Goal: Task Accomplishment & Management: Complete application form

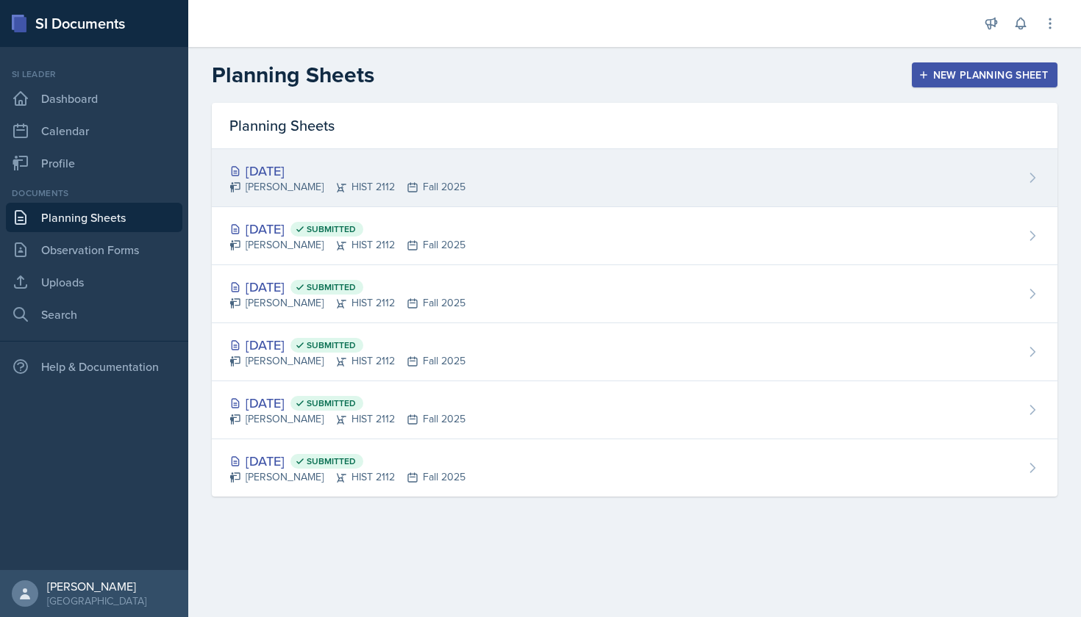
click at [304, 173] on div "[DATE]" at bounding box center [347, 171] width 236 height 20
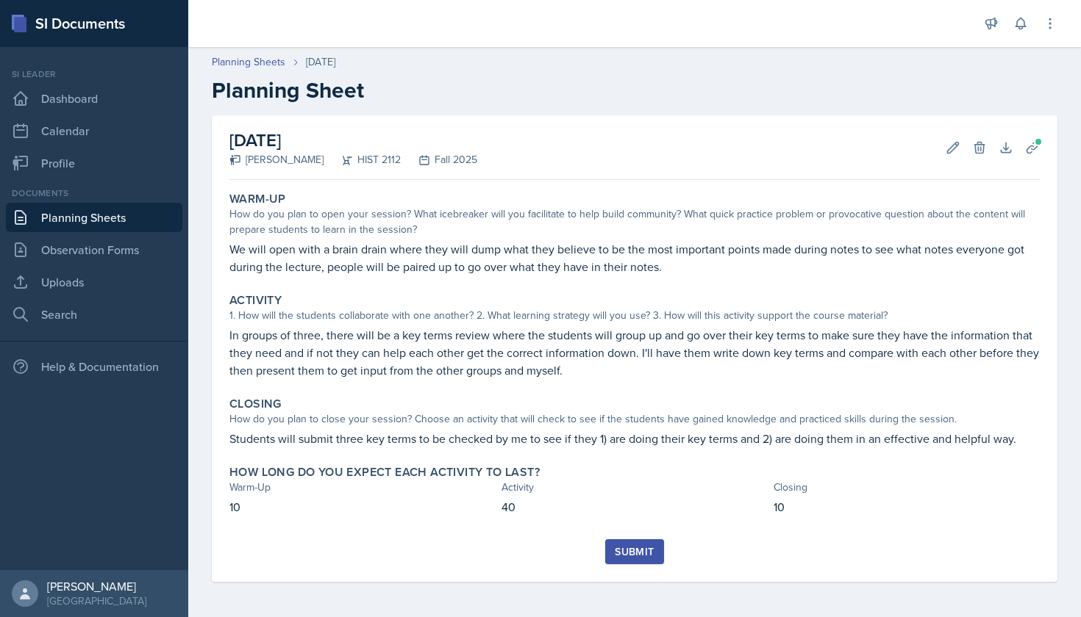
click at [759, 155] on div "[DATE] [PERSON_NAME] HIST 2112 Fall 2025 Edit Delete Download Uploads Autosaving" at bounding box center [634, 147] width 810 height 65
click at [1036, 143] on span at bounding box center [1037, 141] width 9 height 9
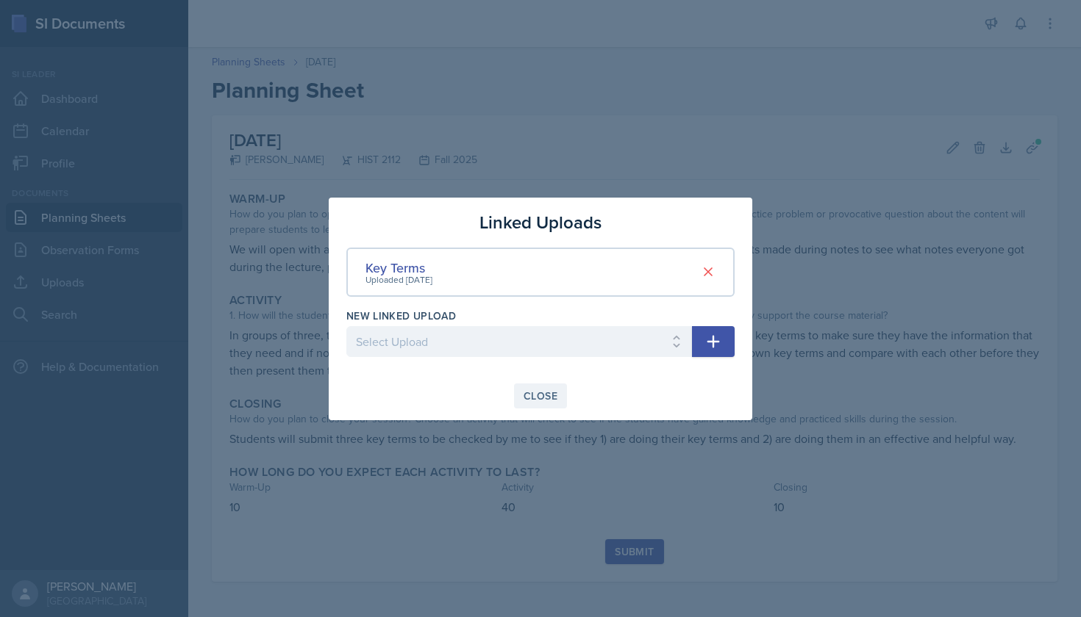
click at [545, 393] on div "Close" at bounding box center [540, 396] width 34 height 12
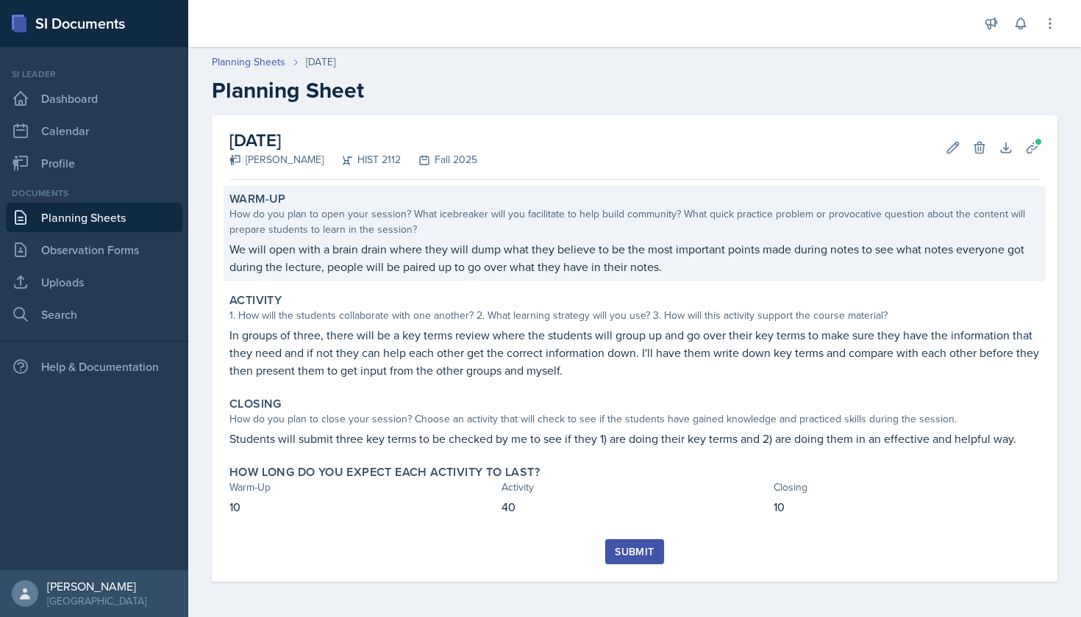
click at [826, 251] on p "We will open with a brain drain where they will dump what they believe to be th…" at bounding box center [634, 257] width 810 height 35
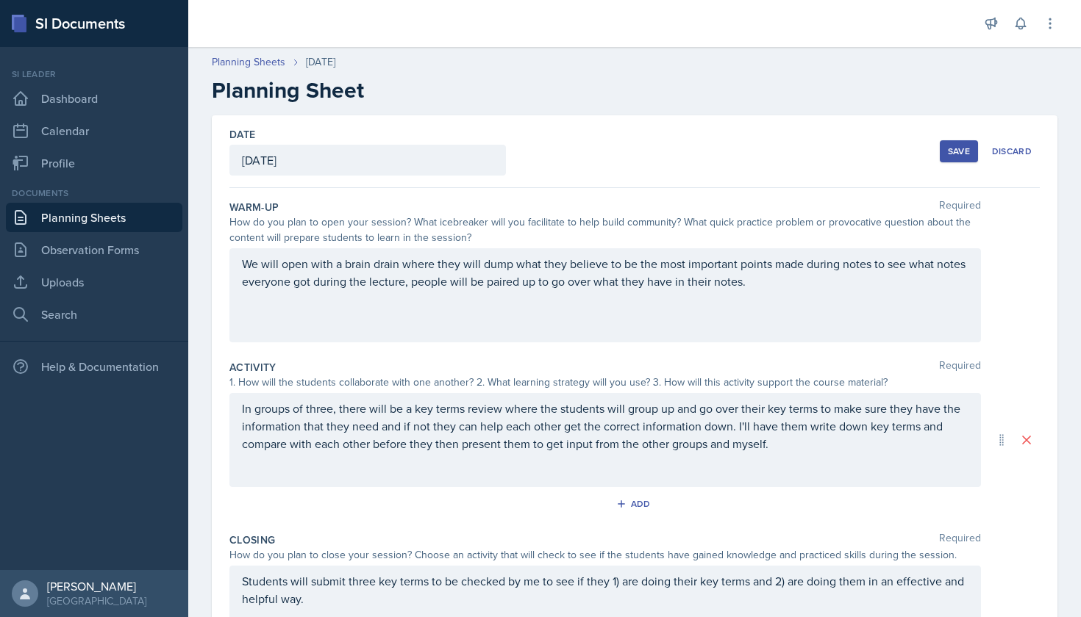
click at [841, 265] on div "We will open with a brain drain where they will dump what they believe to be th…" at bounding box center [604, 295] width 751 height 94
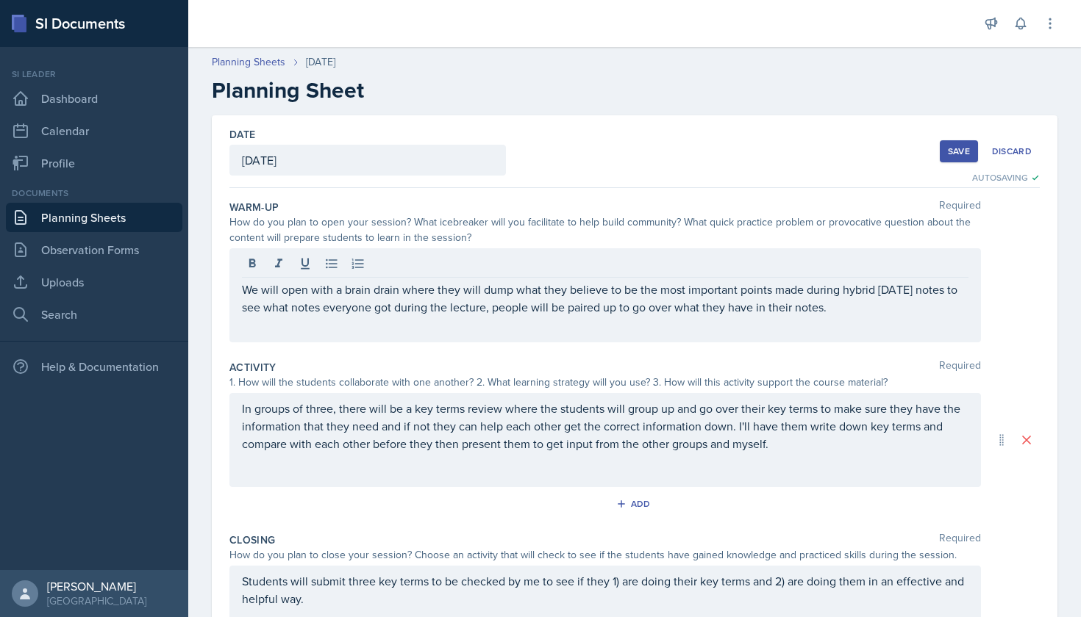
drag, startPoint x: 972, startPoint y: 27, endPoint x: 649, endPoint y: 54, distance: 324.6
click at [649, 54] on div "Planning Sheets [DATE]" at bounding box center [634, 61] width 845 height 15
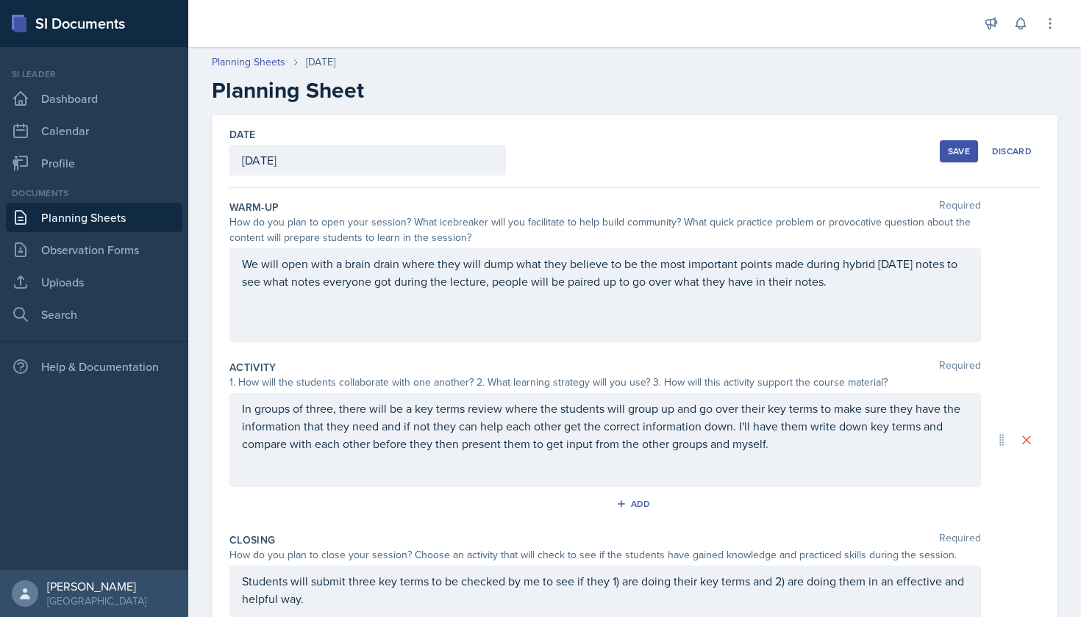
click at [953, 146] on div "Save" at bounding box center [958, 152] width 22 height 12
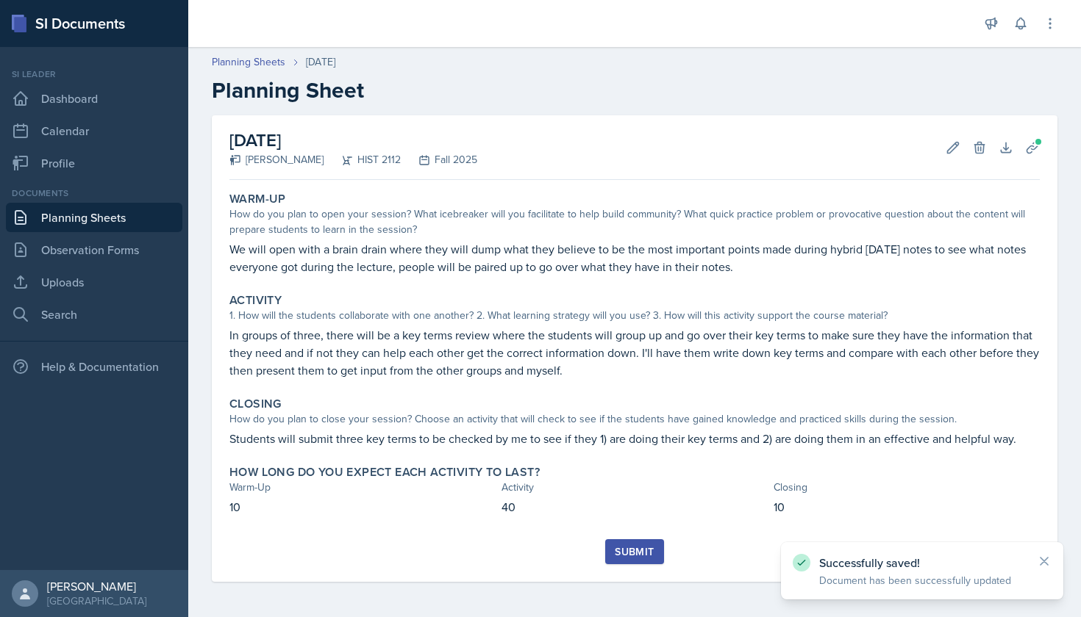
click at [646, 550] on div "Submit" at bounding box center [634, 552] width 39 height 12
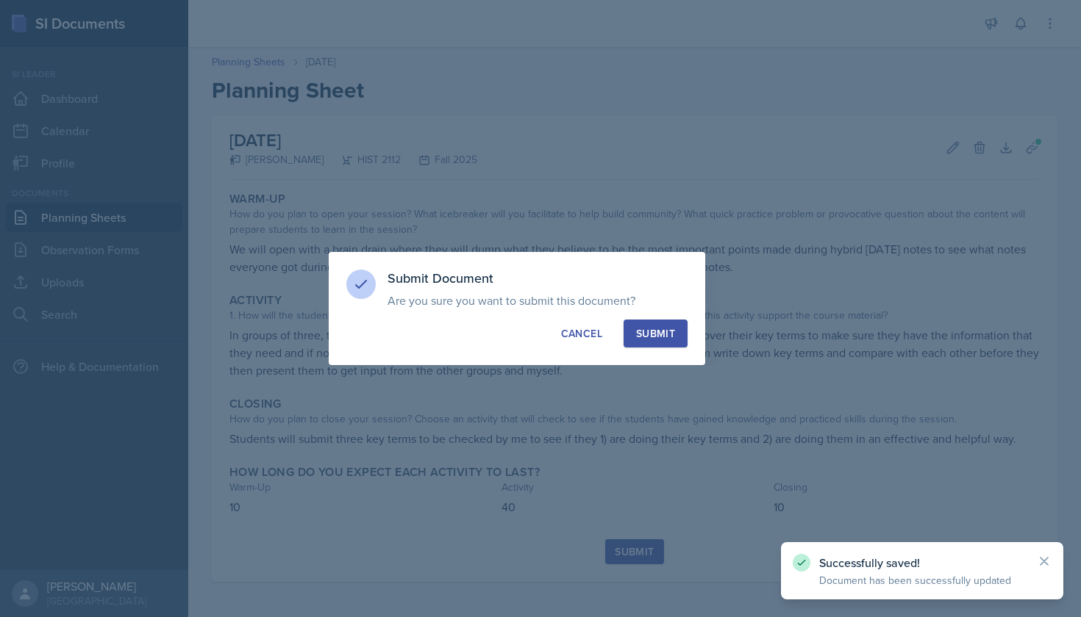
click at [665, 332] on div "Submit" at bounding box center [655, 333] width 39 height 15
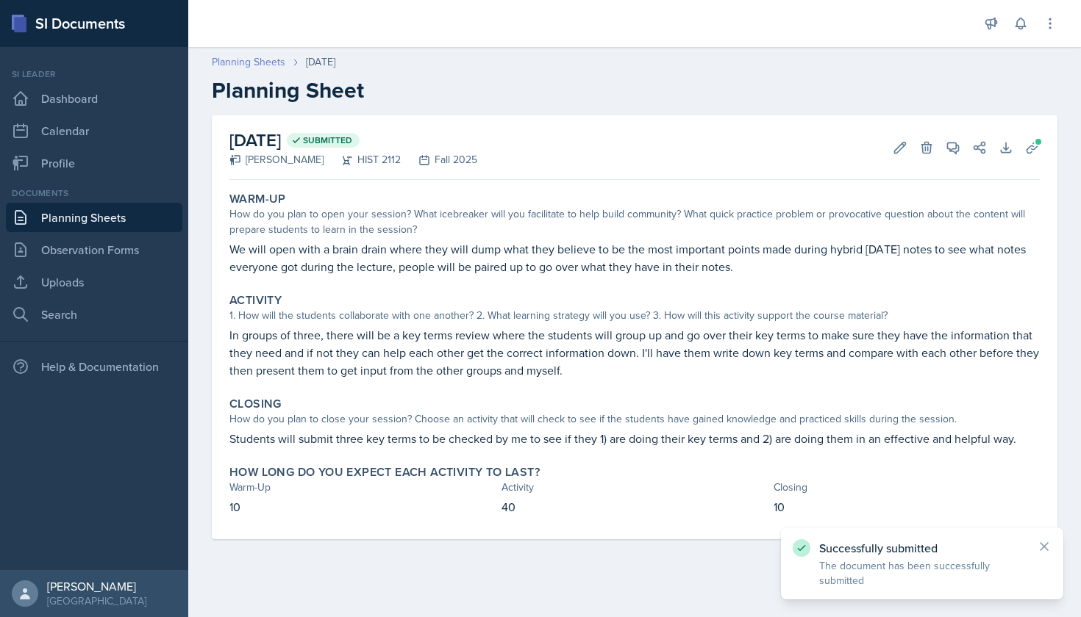
click at [276, 63] on link "Planning Sheets" at bounding box center [249, 61] width 74 height 15
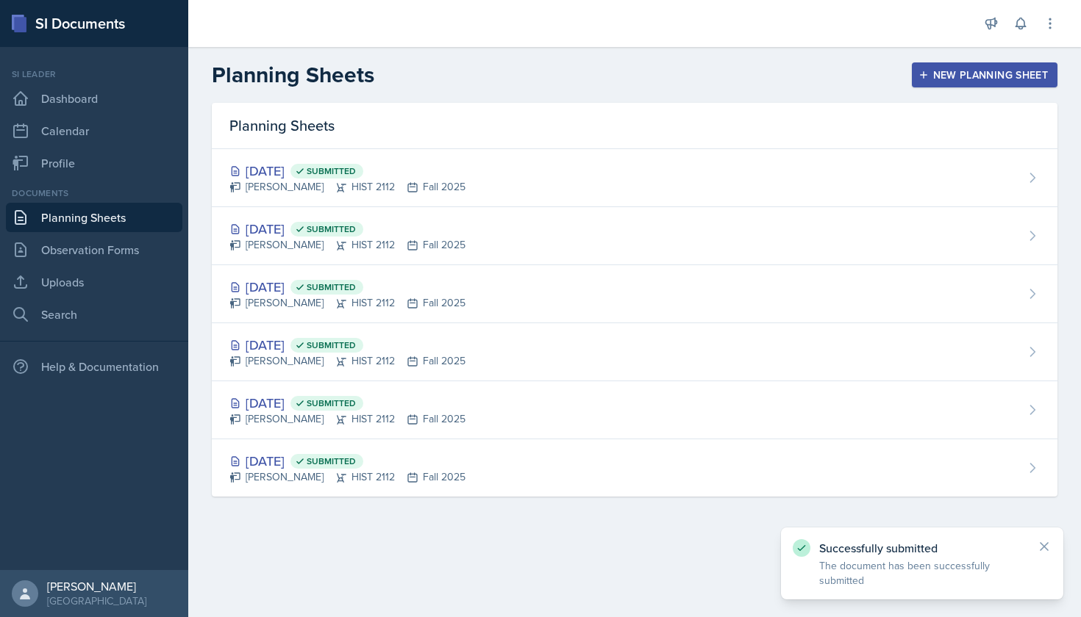
click at [946, 80] on div "New Planning Sheet" at bounding box center [984, 75] width 126 height 12
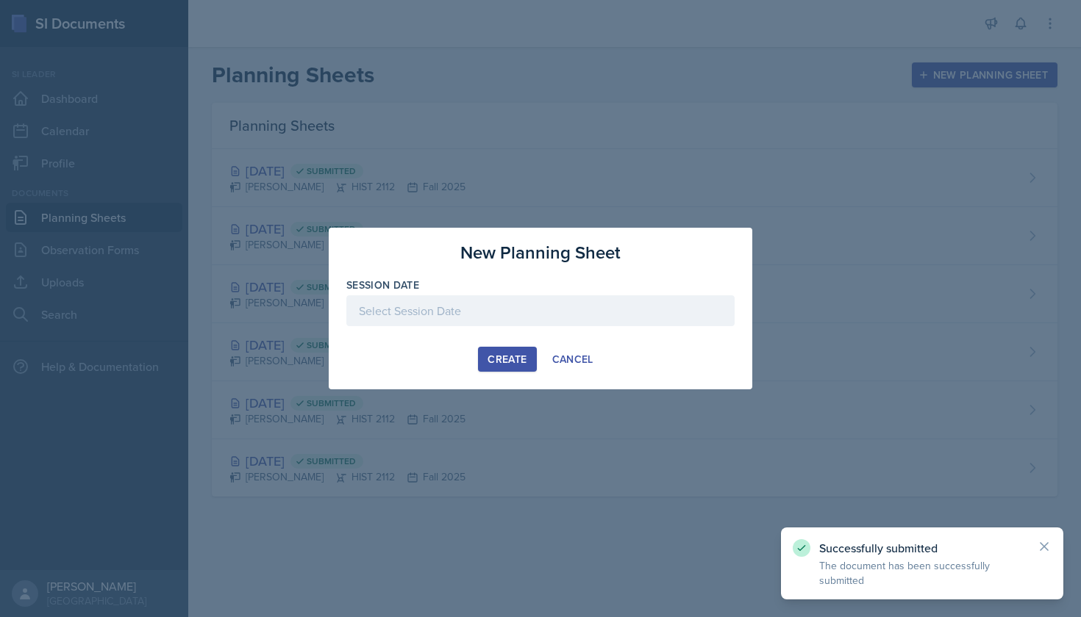
click at [577, 306] on div at bounding box center [540, 310] width 388 height 31
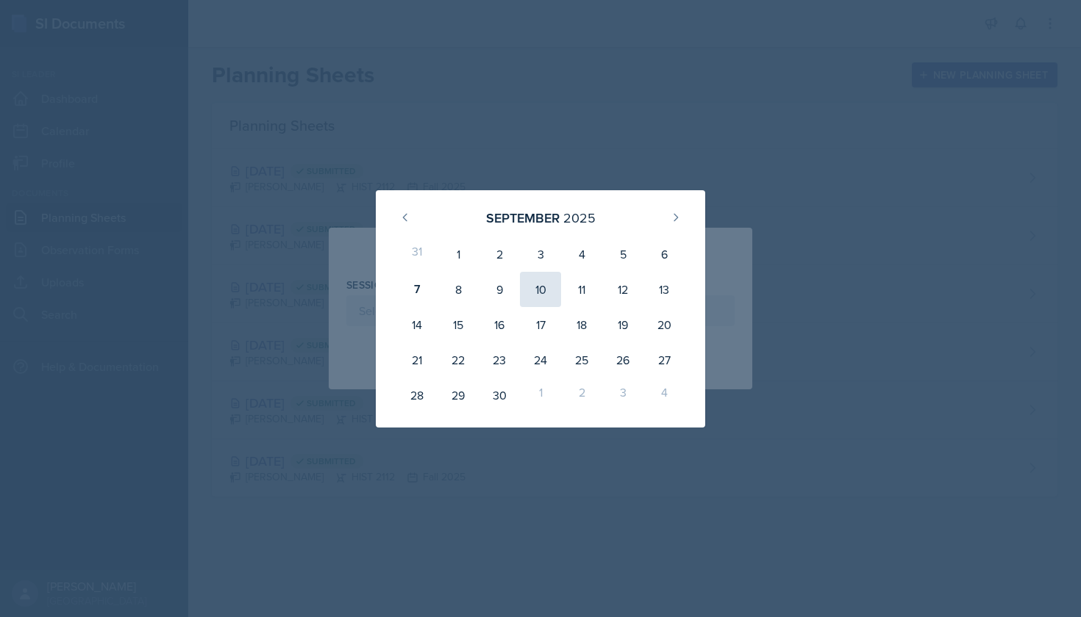
click at [547, 280] on div "10" at bounding box center [540, 289] width 41 height 35
type input "[DATE]"
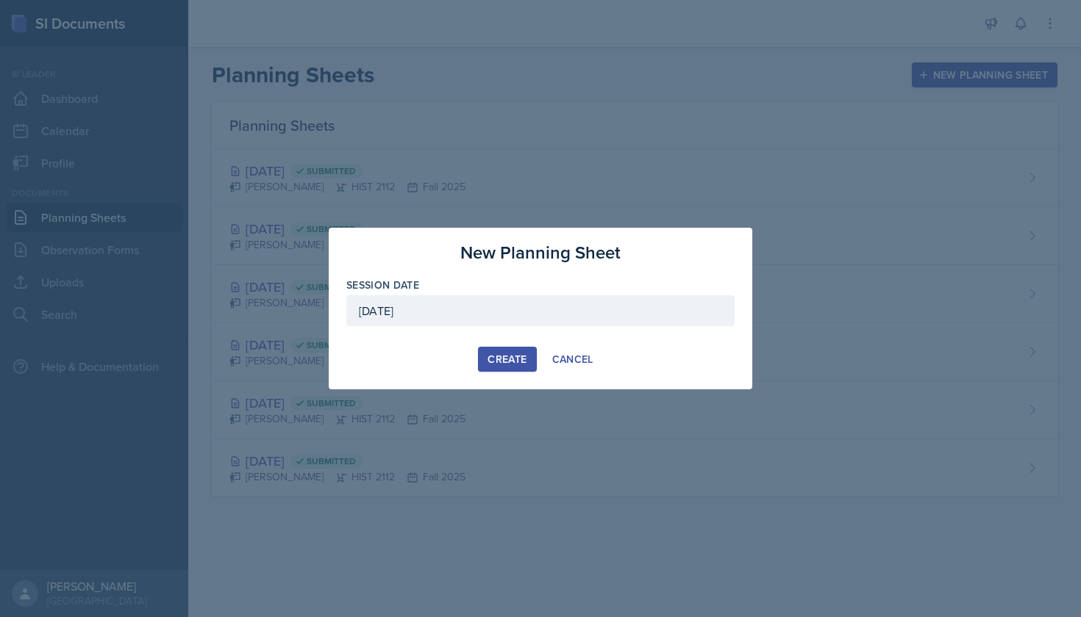
click at [515, 359] on div "Create" at bounding box center [506, 360] width 39 height 12
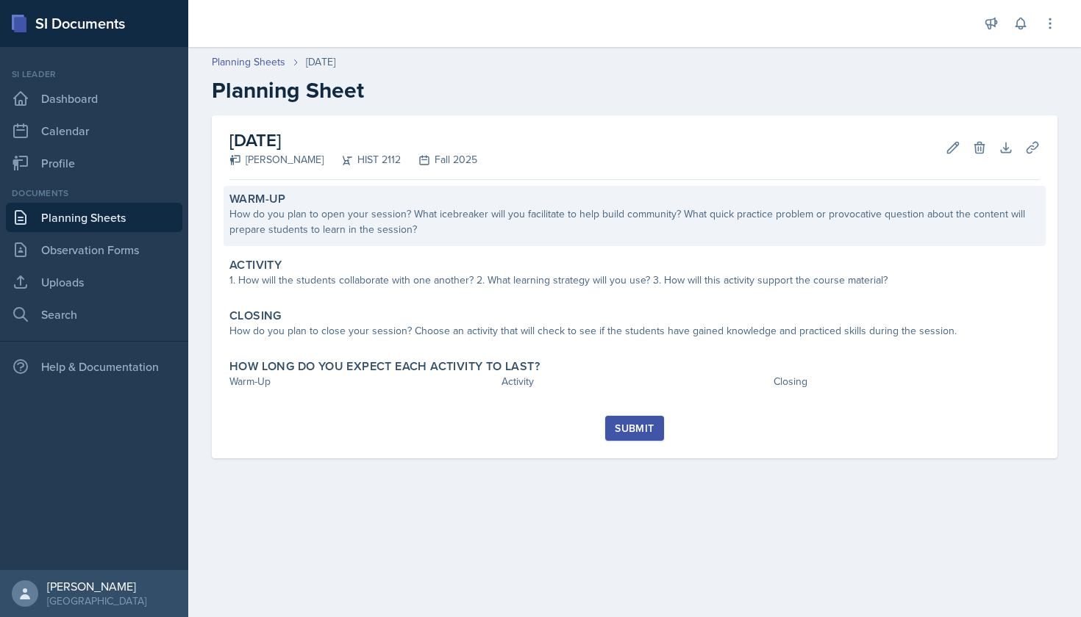
click at [510, 238] on div "Warm-Up How do you plan to open your session? What icebreaker will you facilita…" at bounding box center [634, 216] width 822 height 60
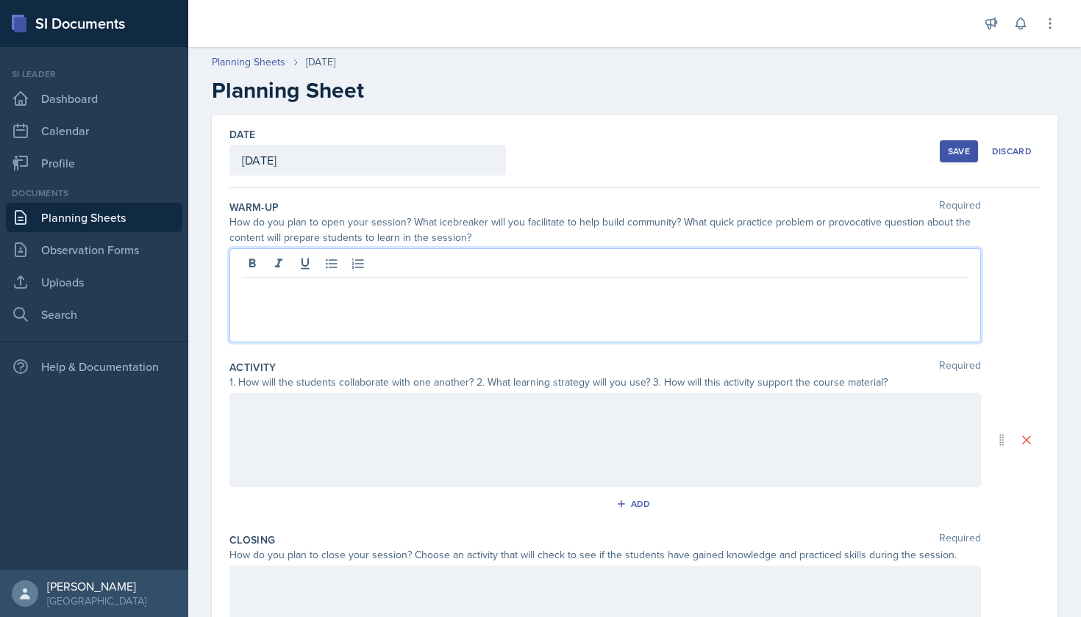
click at [504, 262] on div at bounding box center [604, 295] width 751 height 94
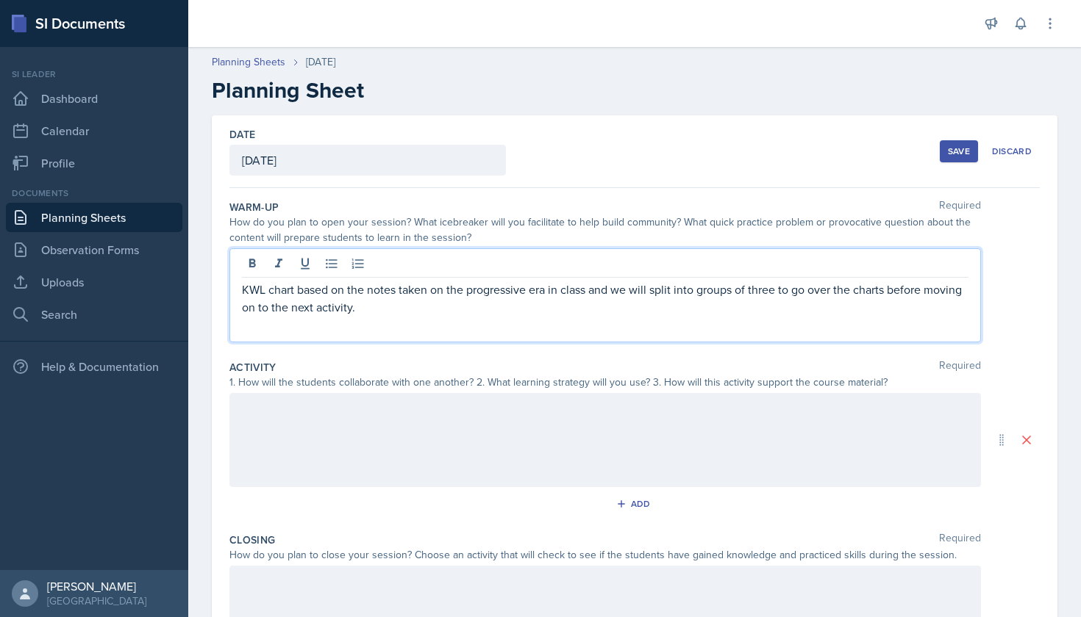
click at [237, 291] on div "KWL chart based on the notes taken on the progressive era in class and we will …" at bounding box center [604, 295] width 751 height 94
click at [240, 291] on div "KWL chart based on the notes taken on the progressive era in class and we will …" at bounding box center [604, 295] width 751 height 94
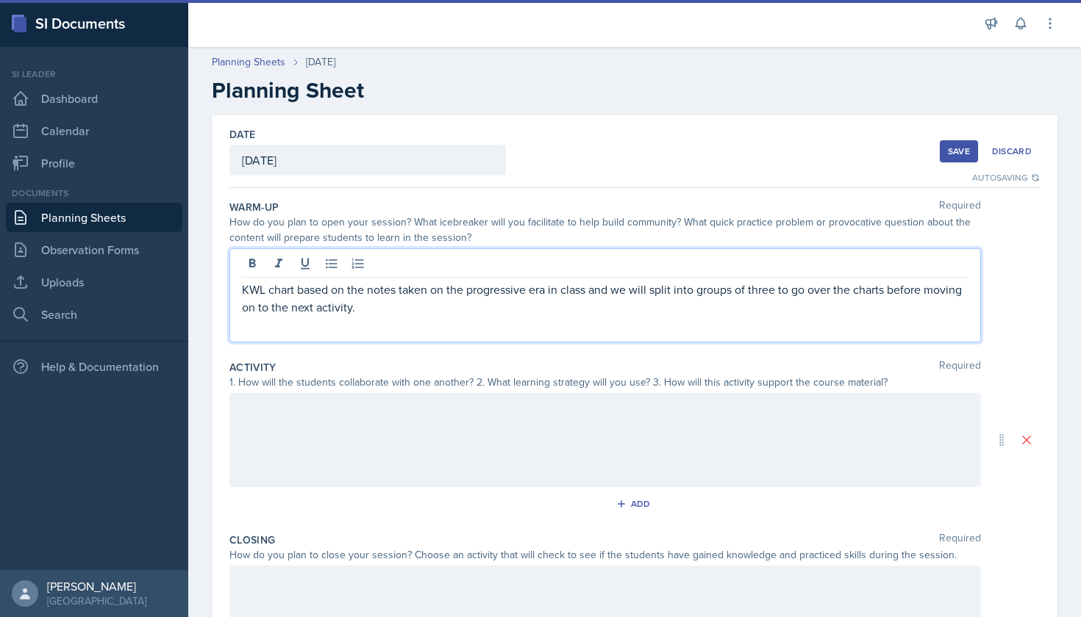
click at [244, 290] on p "KWL chart based on the notes taken on the progressive era in class and we will …" at bounding box center [605, 298] width 726 height 35
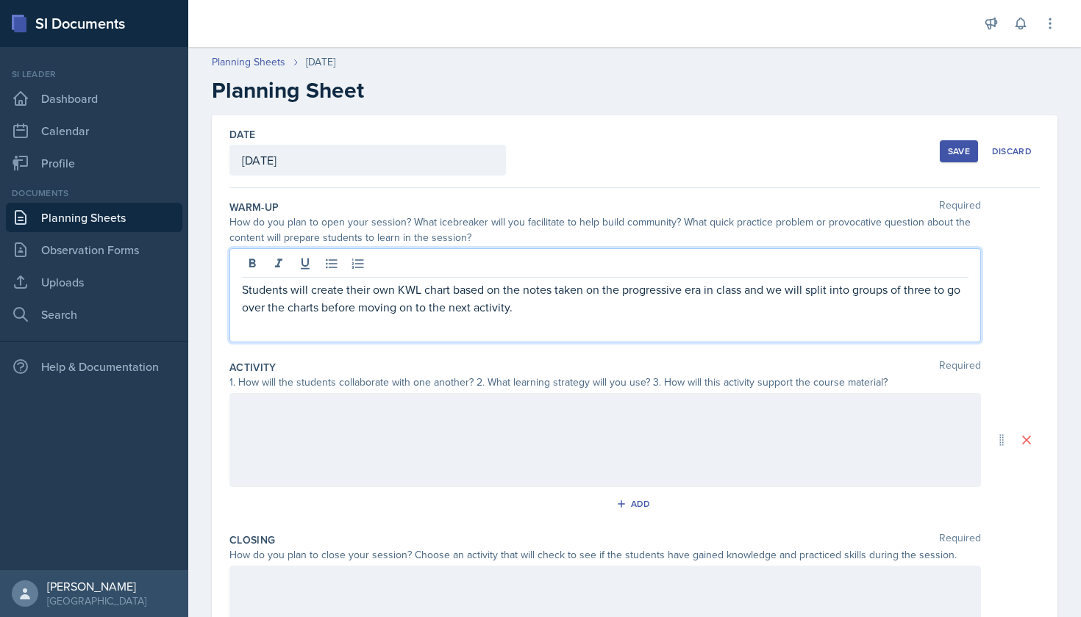
click at [517, 307] on p "Students will create their own KWL chart based on the notes taken on the progre…" at bounding box center [605, 298] width 726 height 35
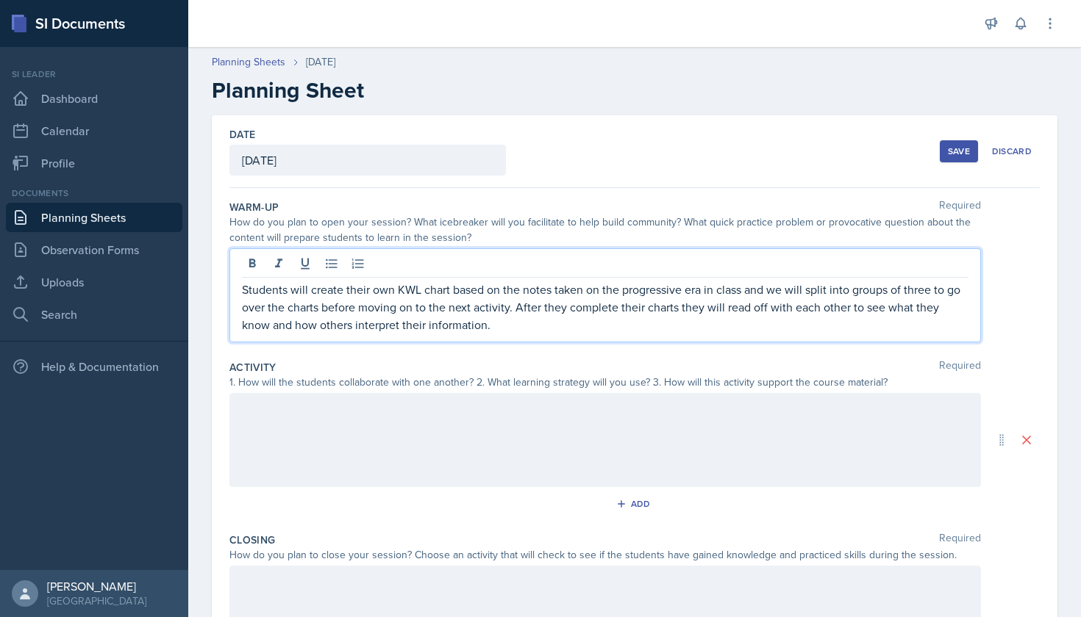
click at [508, 405] on div at bounding box center [604, 440] width 751 height 94
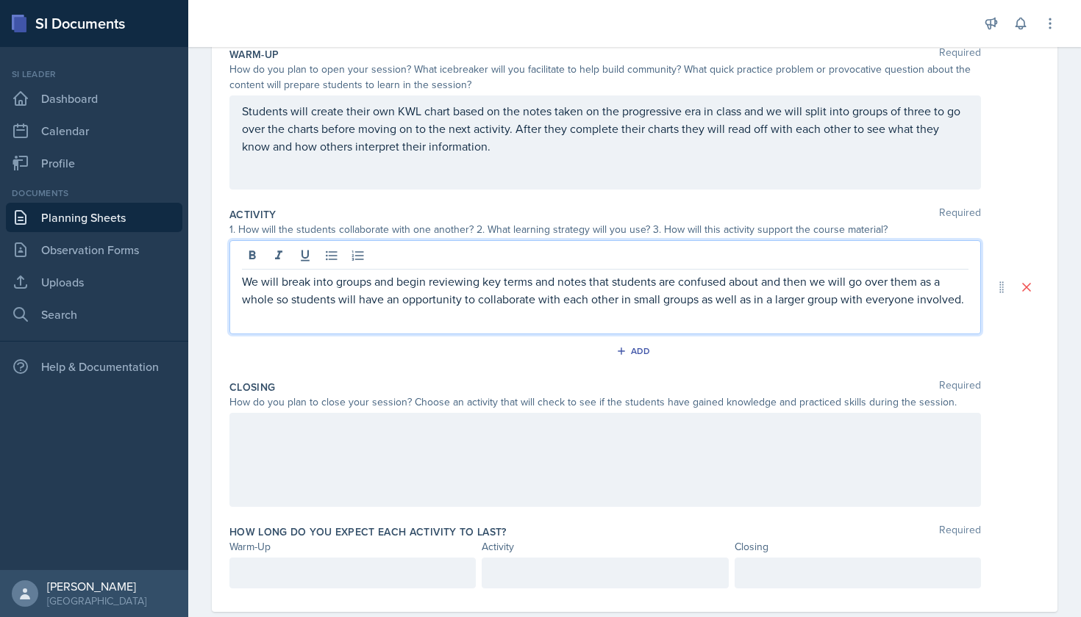
scroll to position [154, 0]
click at [480, 431] on div at bounding box center [604, 459] width 751 height 94
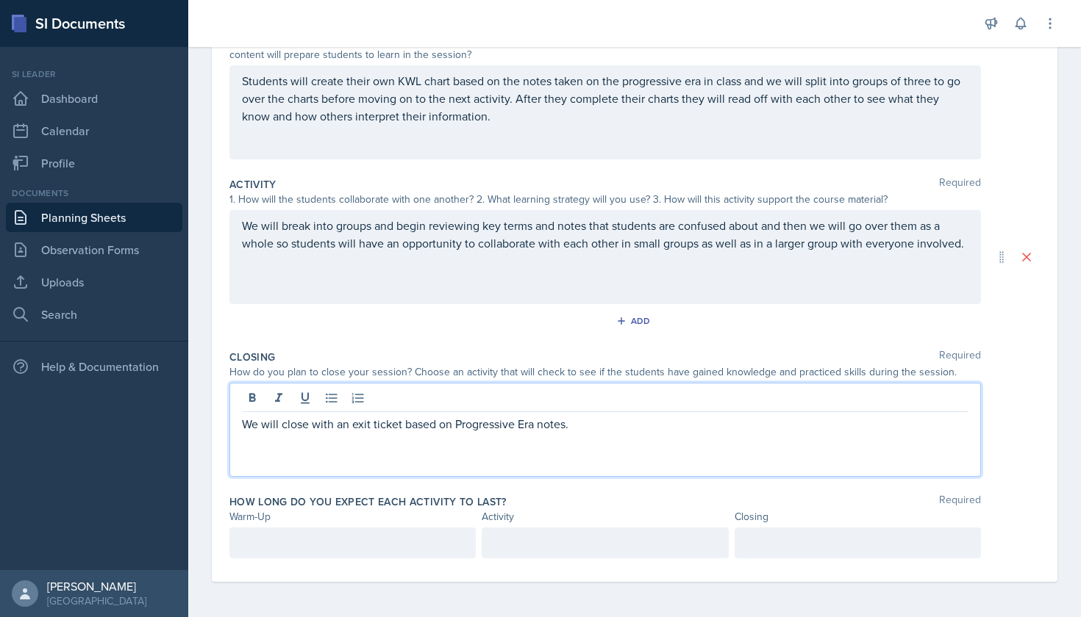
scroll to position [183, 0]
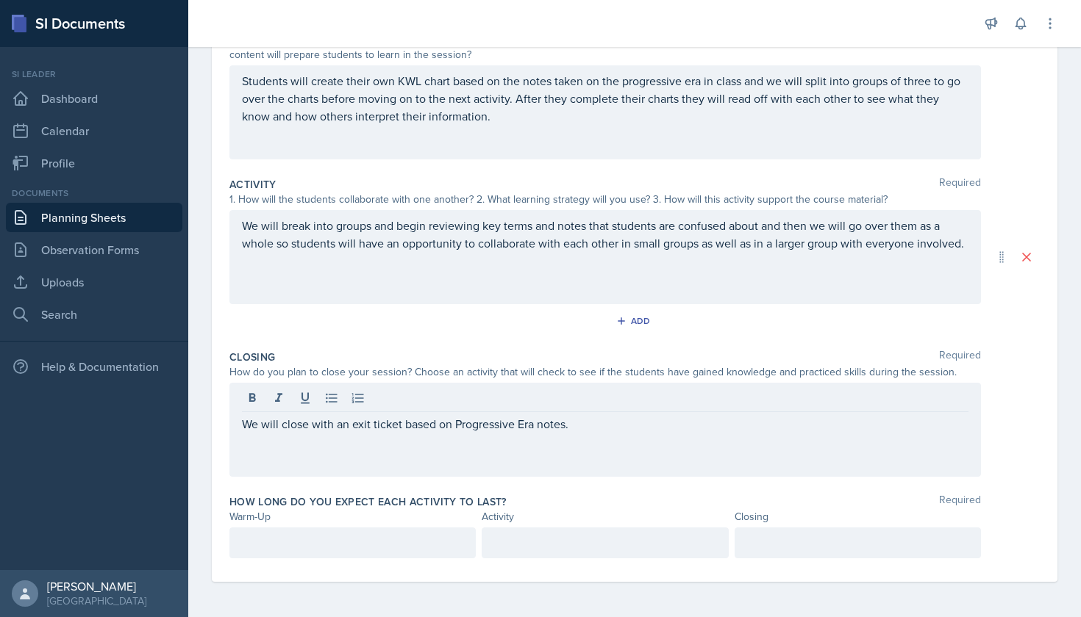
click at [436, 530] on div at bounding box center [352, 543] width 246 height 31
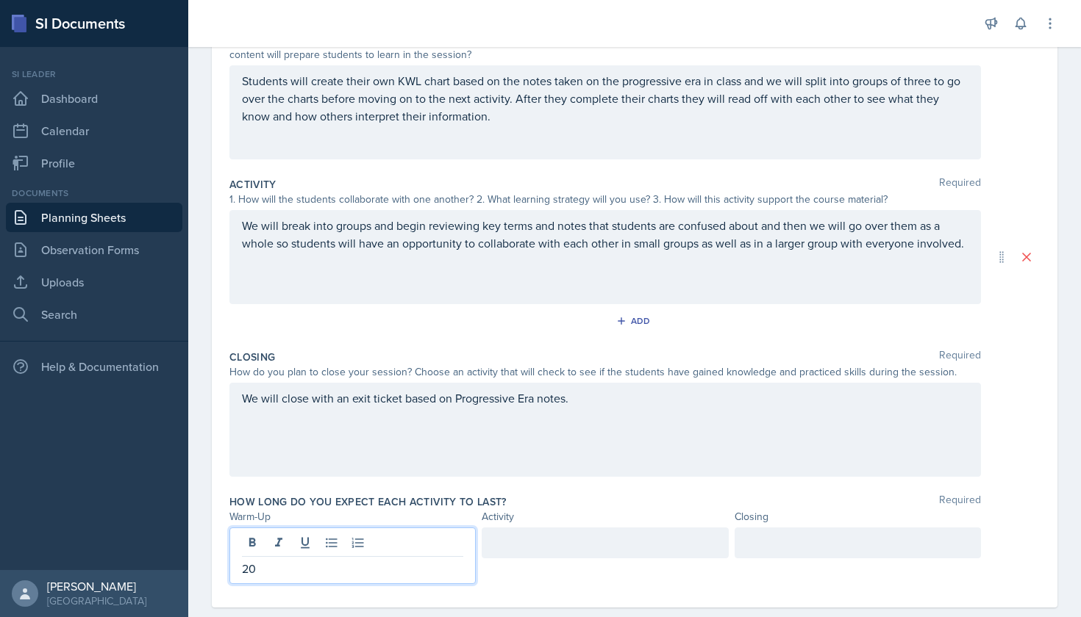
click at [576, 531] on div at bounding box center [604, 543] width 246 height 31
click at [768, 542] on div at bounding box center [857, 543] width 246 height 31
click at [1045, 495] on div "Date [DATE] [DATE] 31 1 2 3 4 5 6 7 8 9 10 11 12 13 14 15 16 17 18 19 20 21 22 …" at bounding box center [634, 270] width 845 height 676
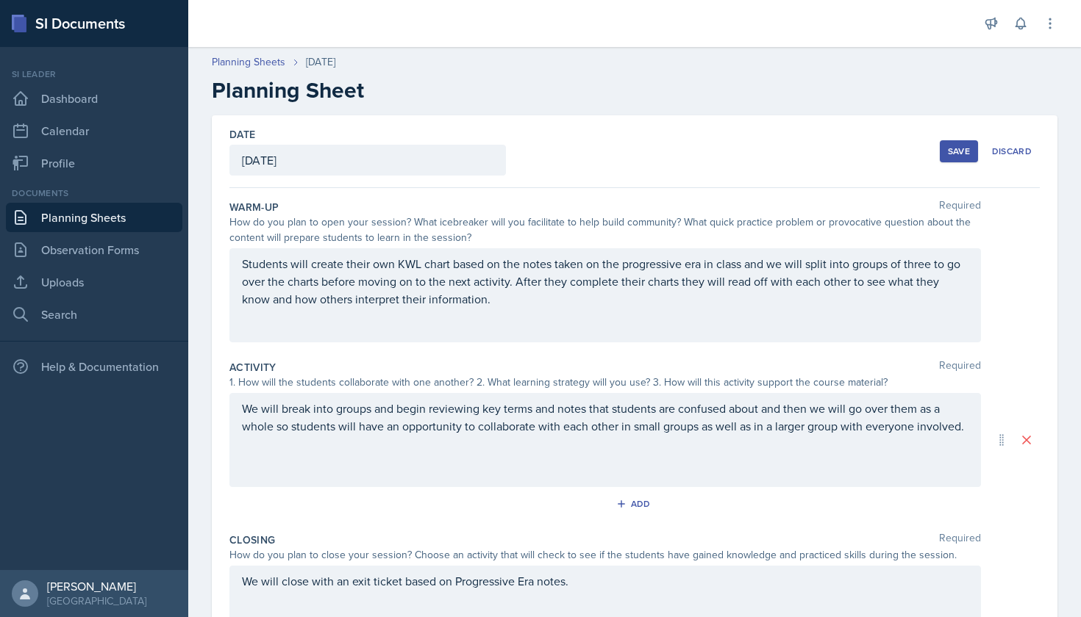
scroll to position [0, 0]
click at [945, 153] on button "Save" at bounding box center [958, 151] width 38 height 22
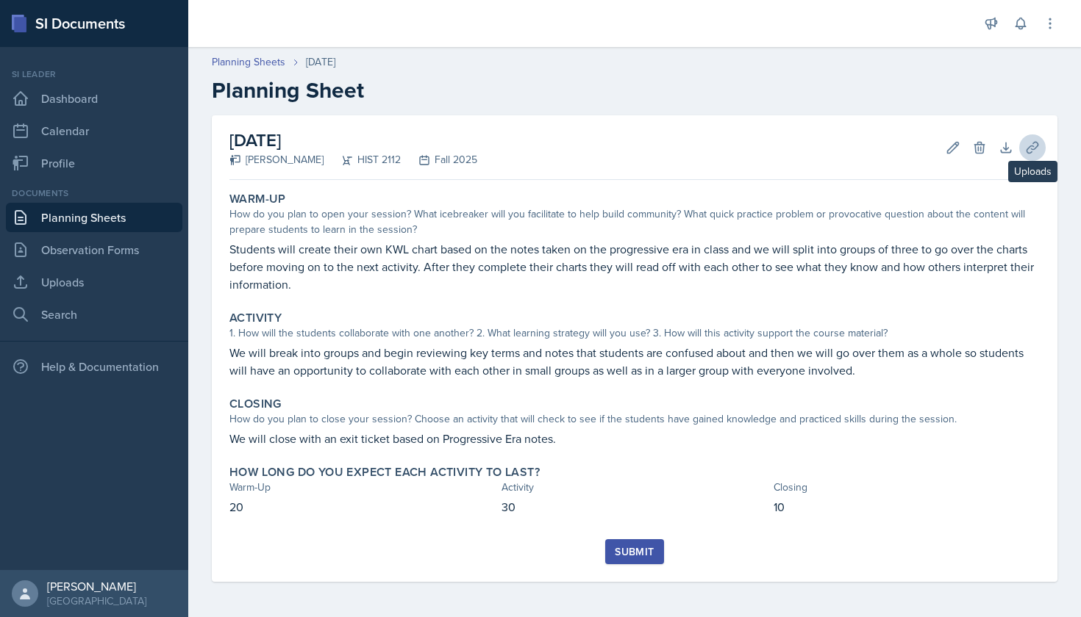
click at [1034, 154] on icon at bounding box center [1032, 147] width 15 height 15
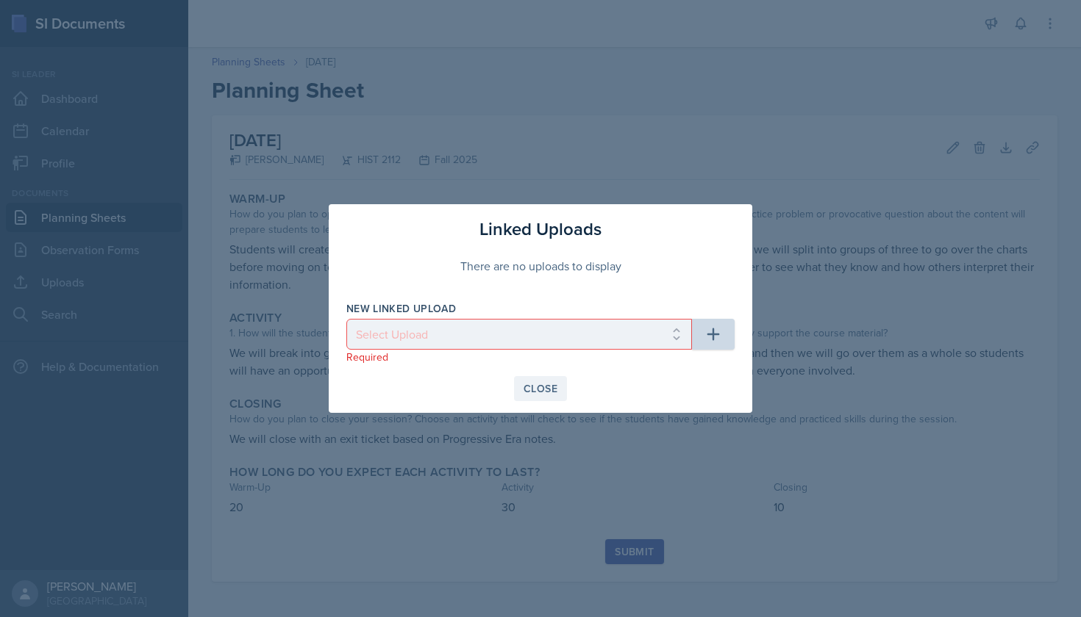
click at [536, 391] on div "Close" at bounding box center [540, 389] width 34 height 12
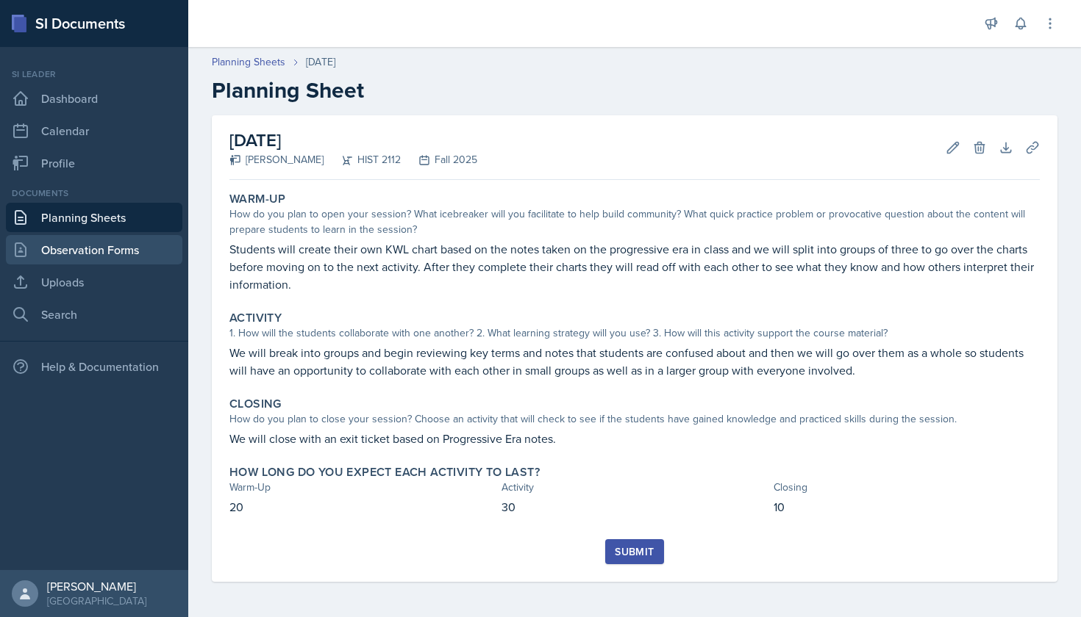
click at [118, 262] on link "Observation Forms" at bounding box center [94, 249] width 176 height 29
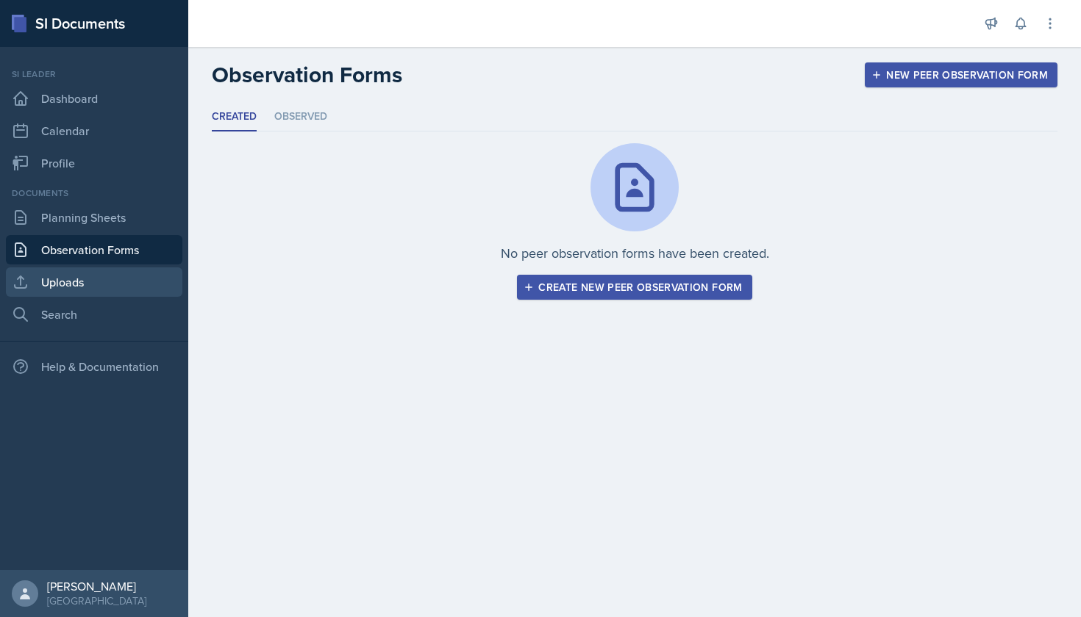
click at [118, 284] on link "Uploads" at bounding box center [94, 282] width 176 height 29
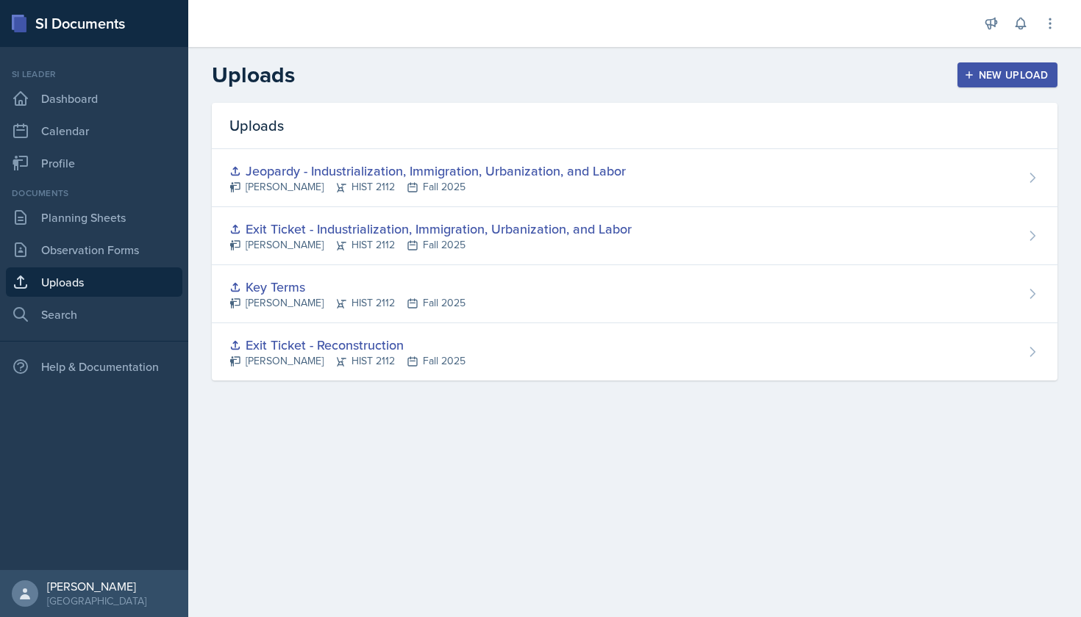
click at [970, 79] on icon "button" at bounding box center [969, 75] width 10 height 10
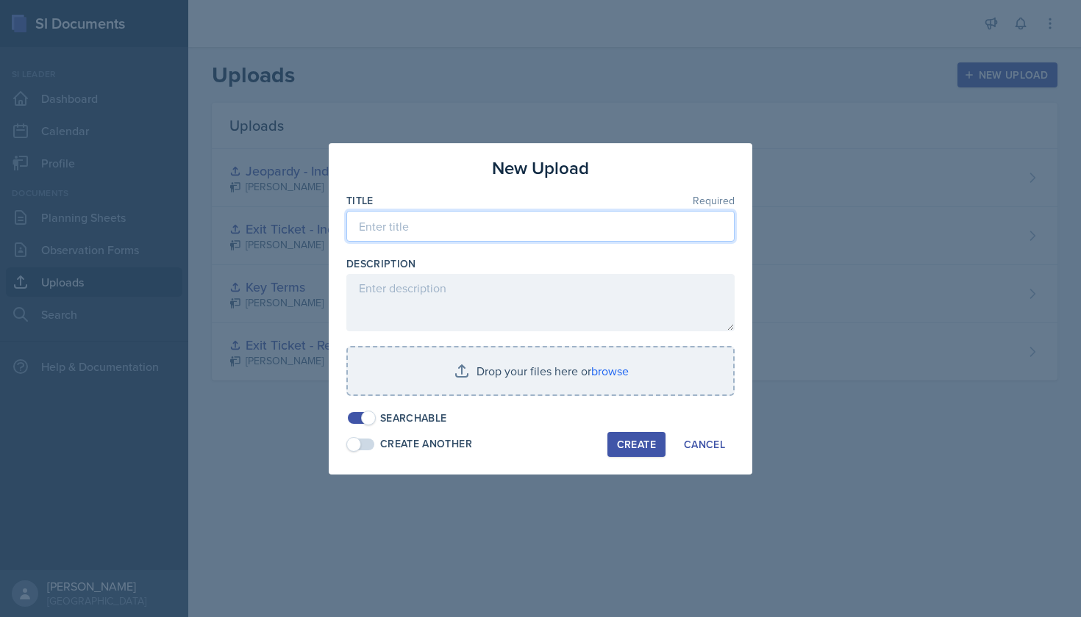
click at [559, 220] on input at bounding box center [540, 226] width 388 height 31
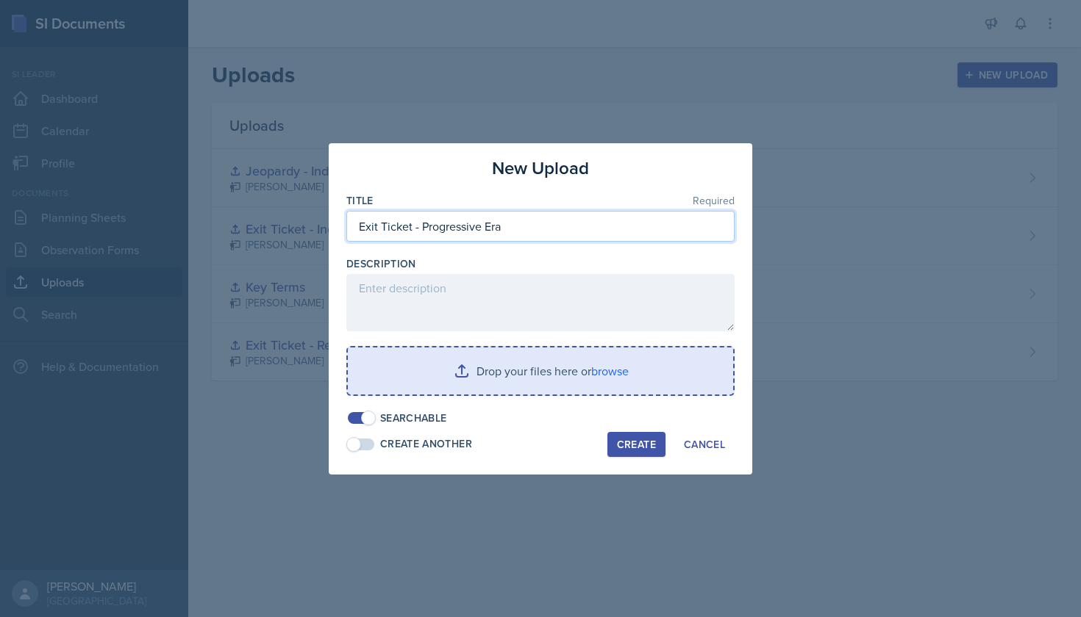
type input "Exit Ticket - Progressive Era"
click at [495, 362] on input "file" at bounding box center [540, 371] width 385 height 47
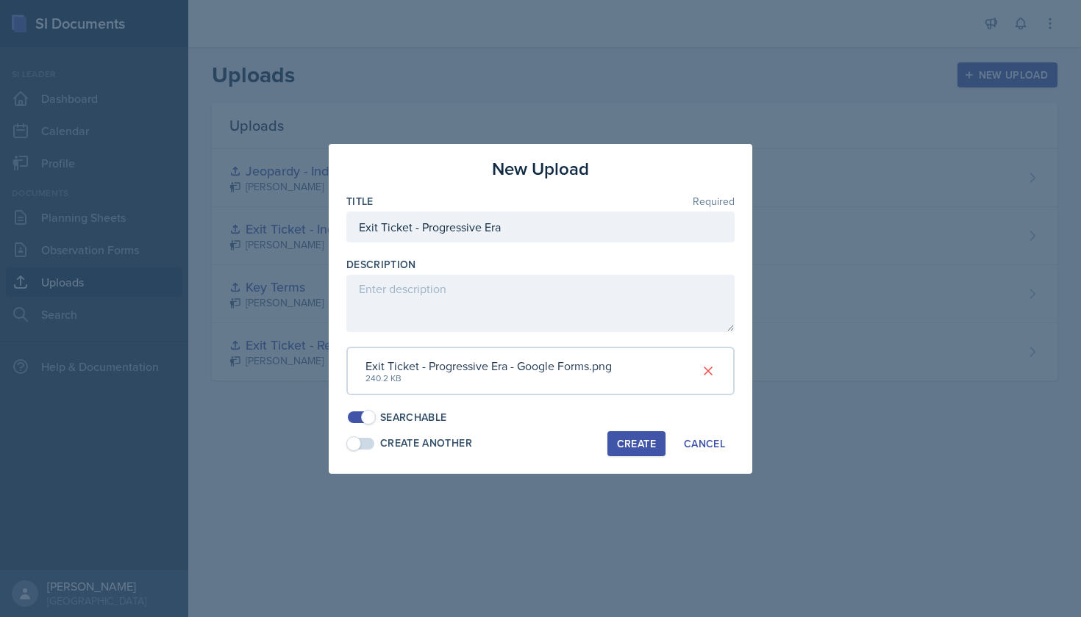
click at [650, 438] on div "Create" at bounding box center [636, 444] width 39 height 12
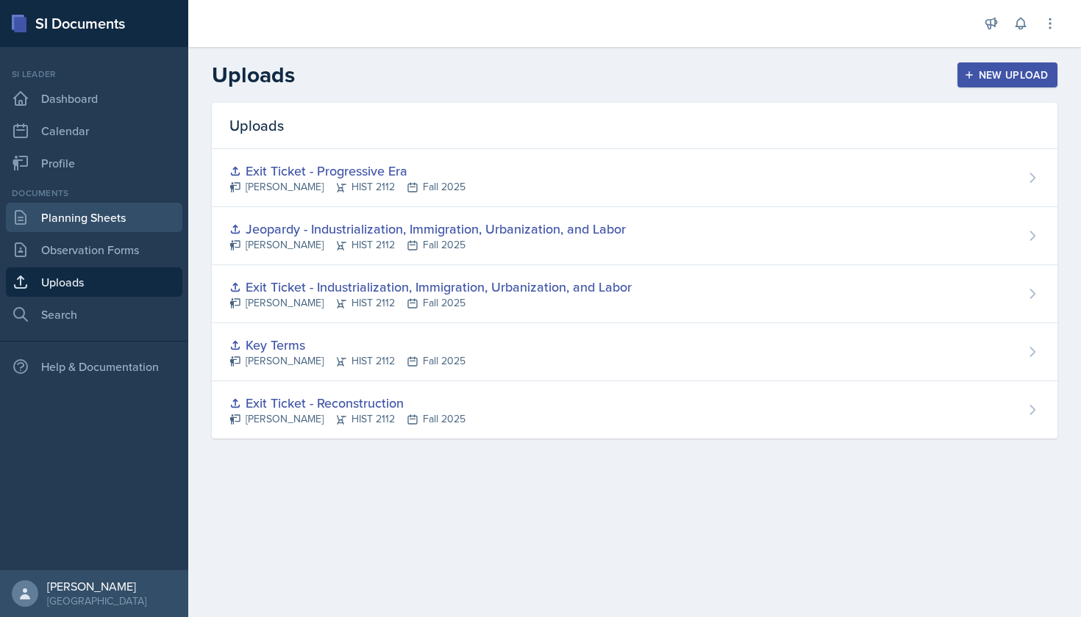
click at [116, 226] on link "Planning Sheets" at bounding box center [94, 217] width 176 height 29
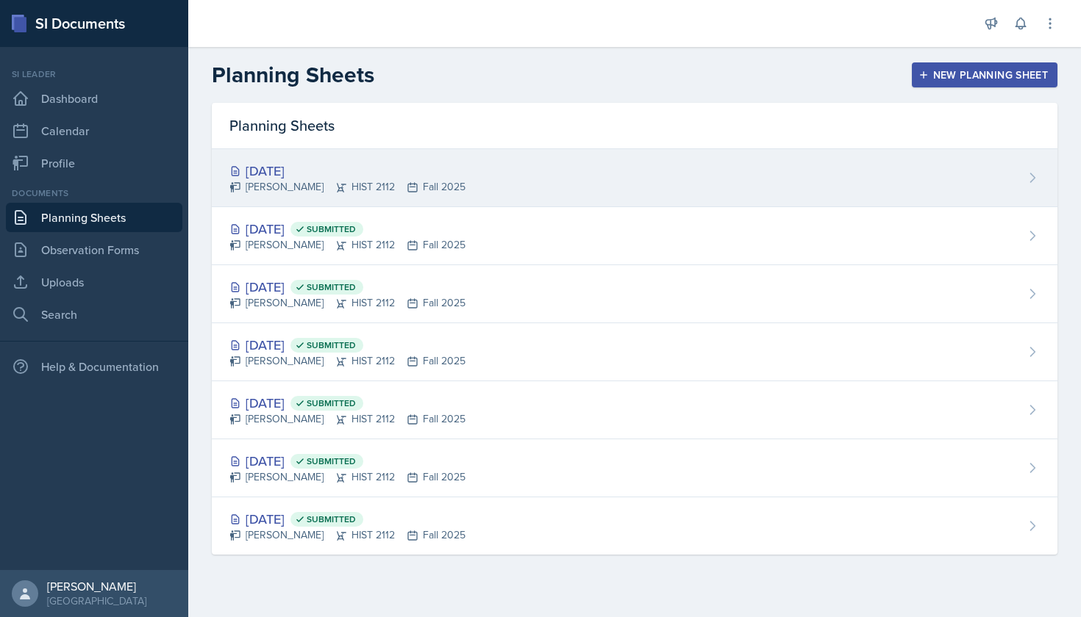
click at [282, 174] on div "[DATE]" at bounding box center [347, 171] width 236 height 20
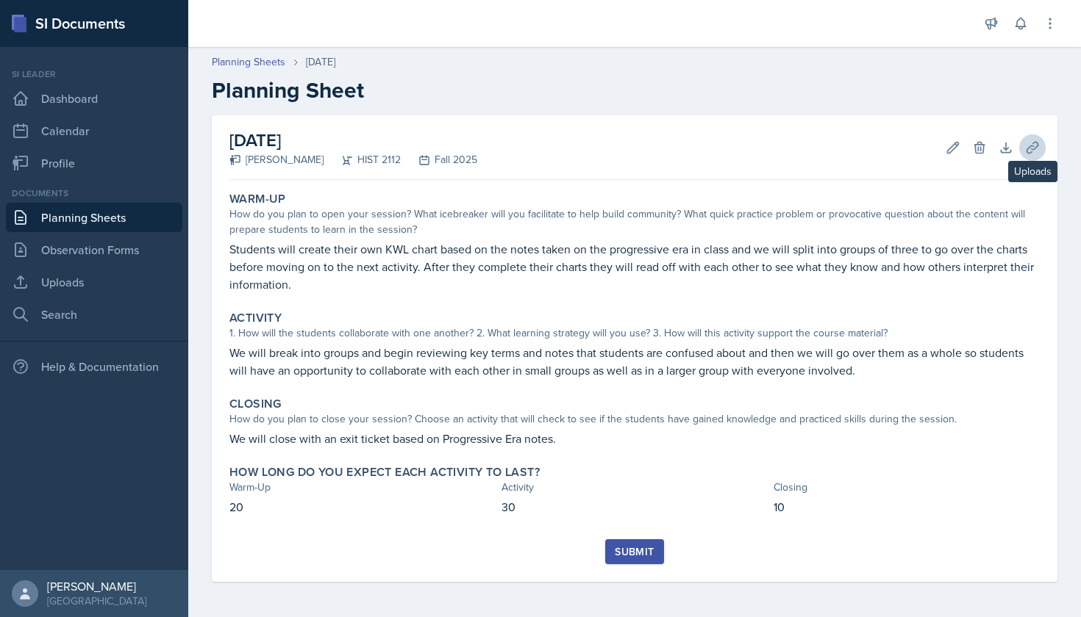
click at [1031, 159] on button "Uploads" at bounding box center [1032, 148] width 26 height 26
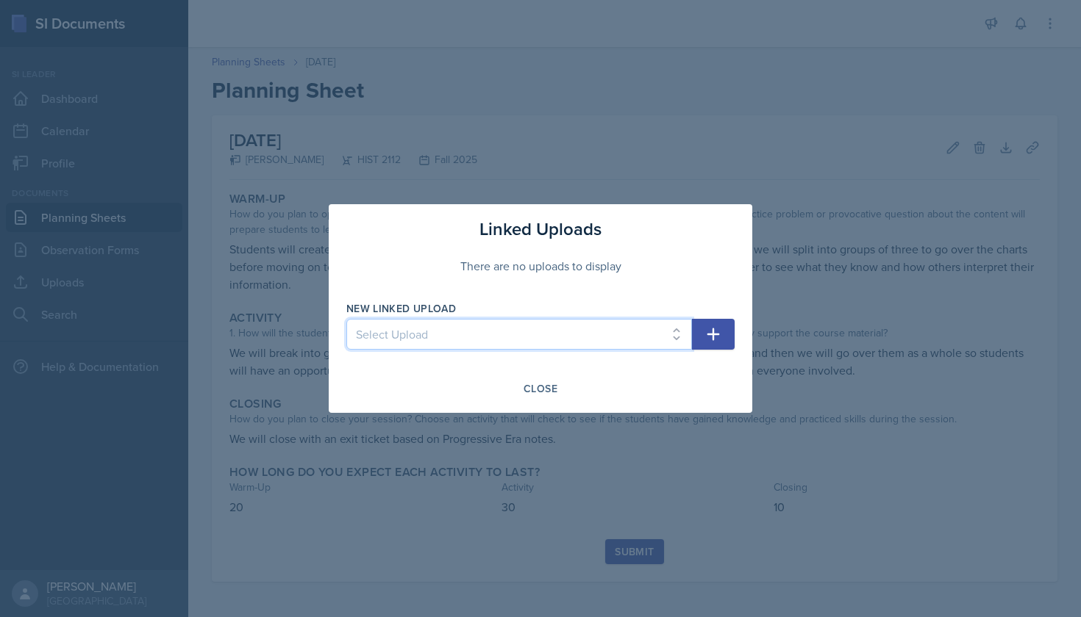
select select "dbb73051-c746-49b7-a144-23b896733c8c"
click at [709, 333] on icon "button" at bounding box center [713, 335] width 18 height 18
select select
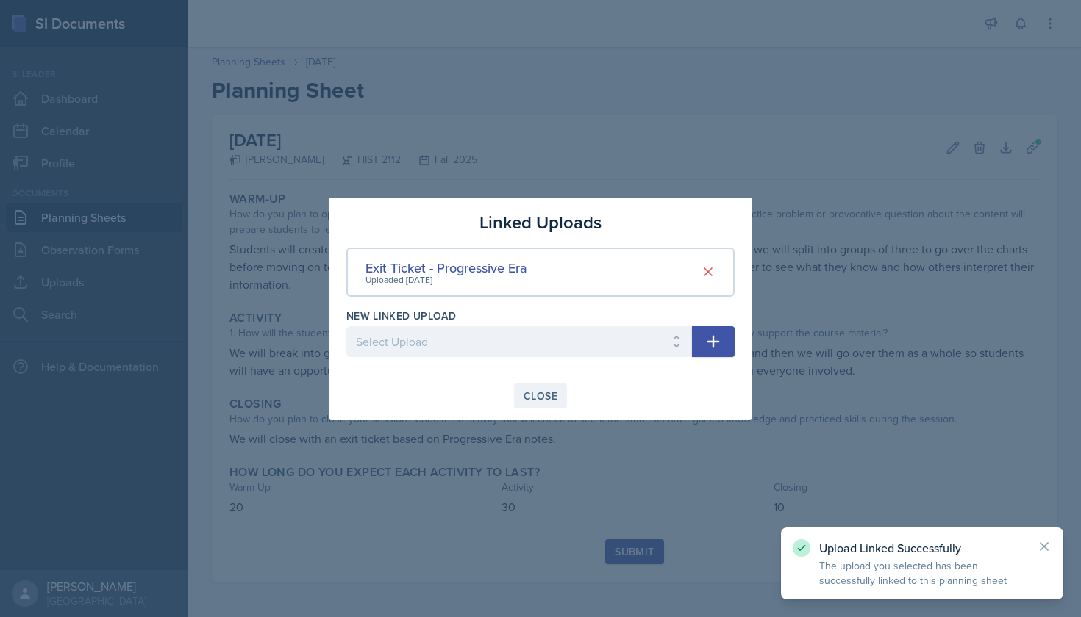
click at [545, 392] on div "Close" at bounding box center [540, 396] width 34 height 12
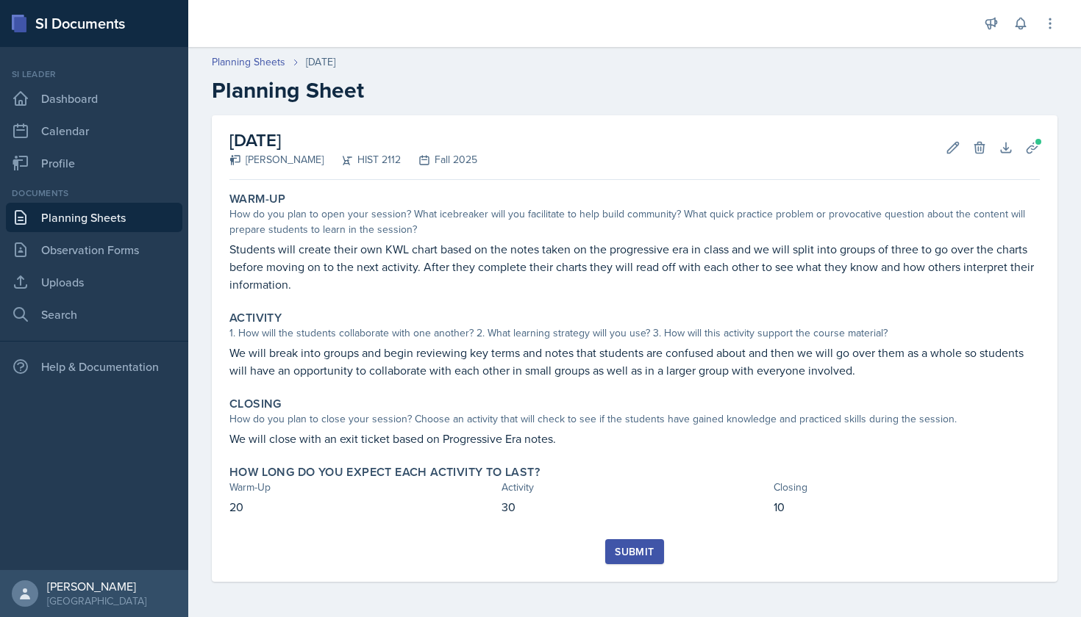
click at [633, 546] on div "Submit" at bounding box center [634, 552] width 39 height 12
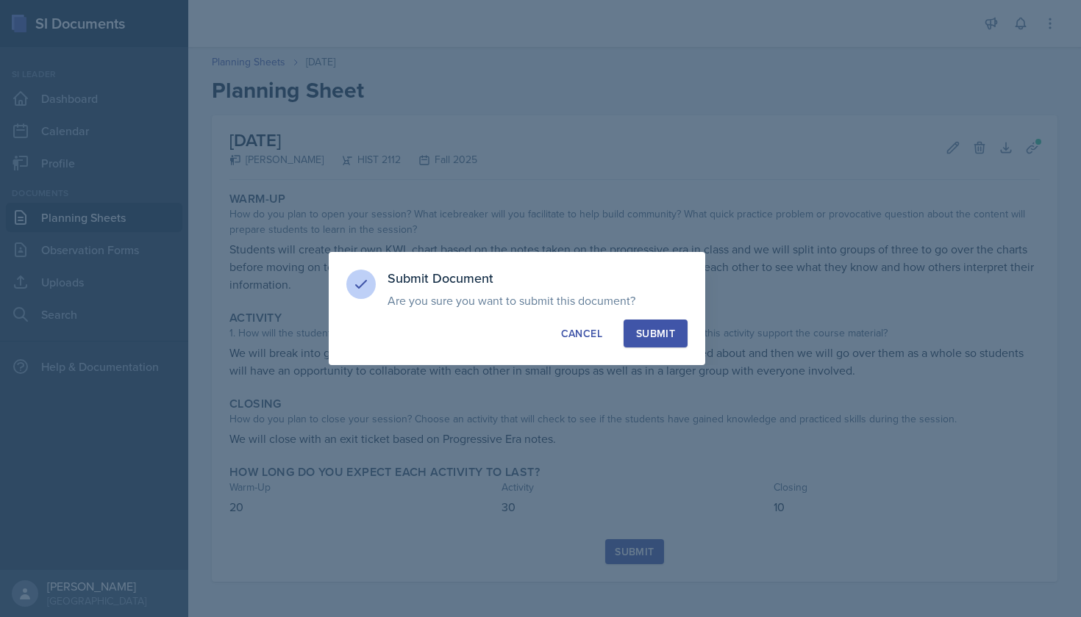
click at [650, 340] on div "Submit" at bounding box center [655, 333] width 39 height 15
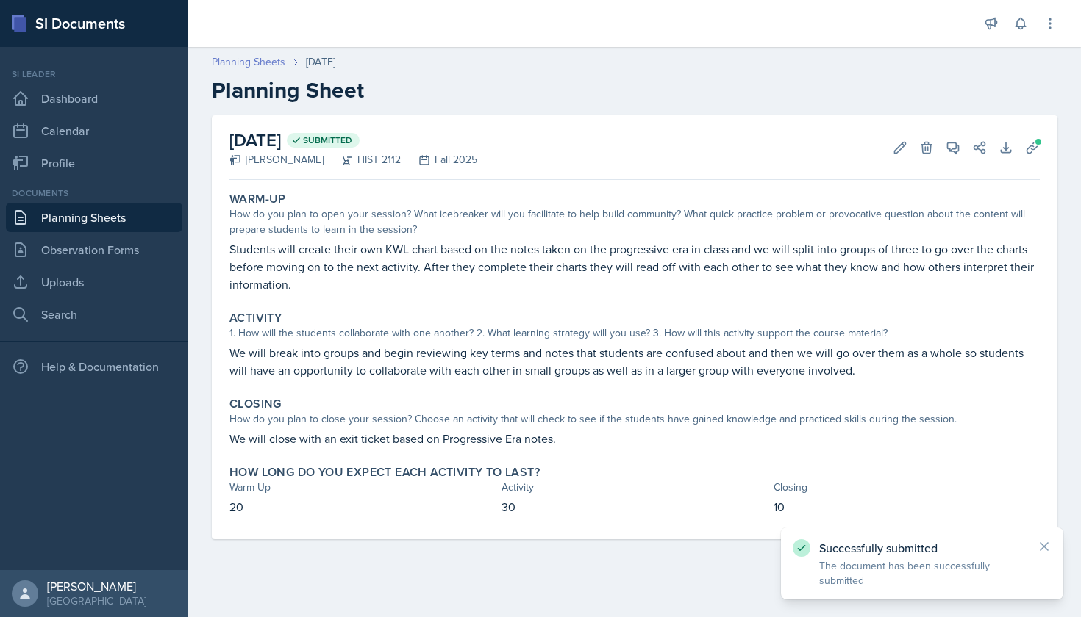
click at [254, 62] on link "Planning Sheets" at bounding box center [249, 61] width 74 height 15
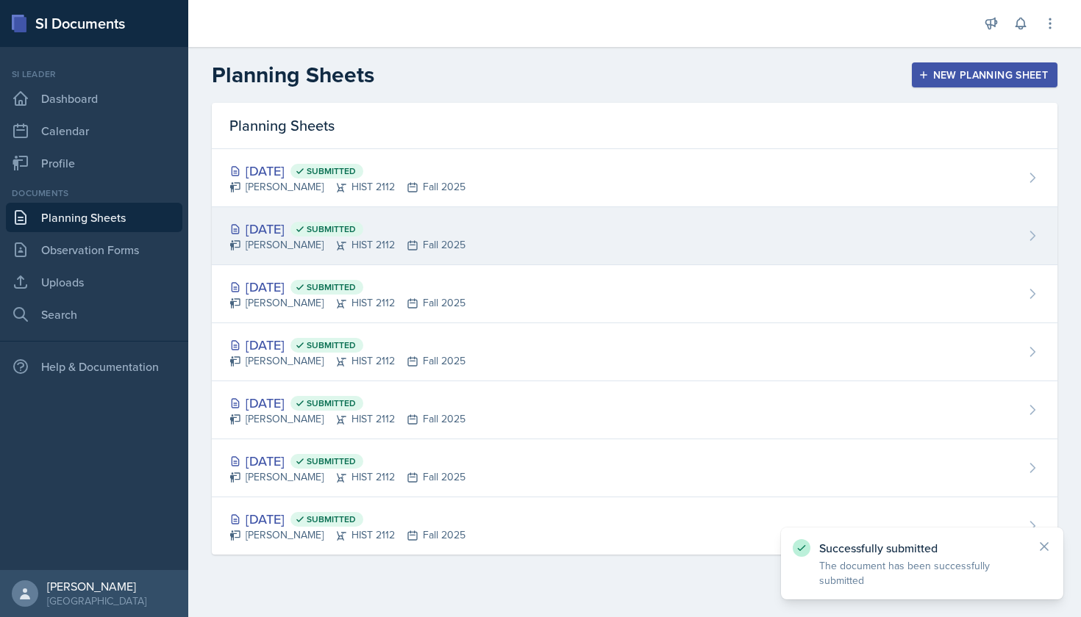
click at [280, 222] on div "[DATE] Submitted" at bounding box center [347, 229] width 236 height 20
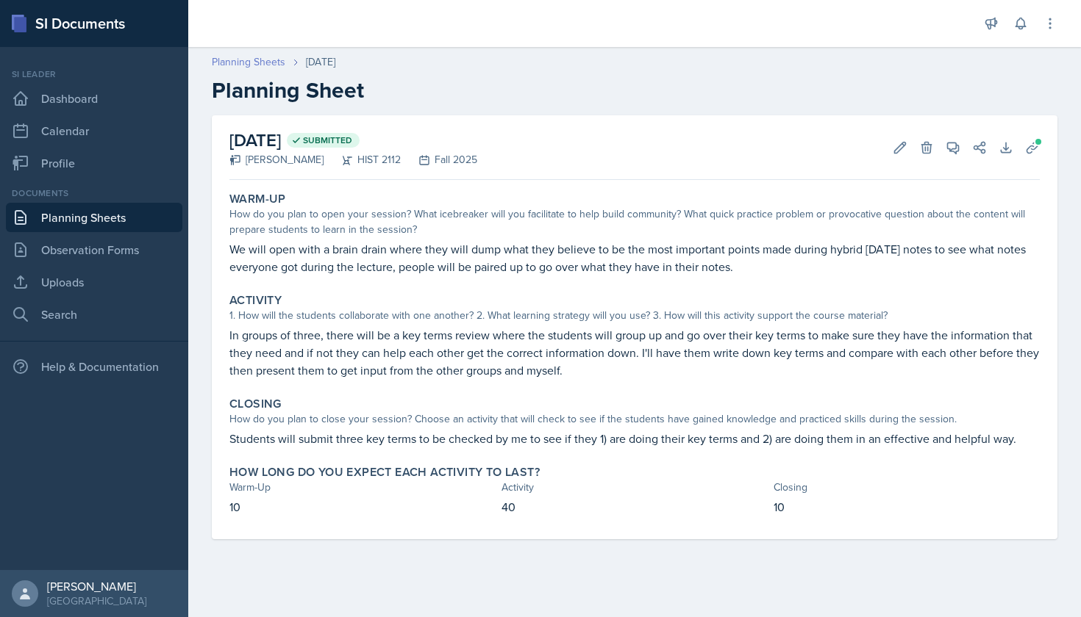
click at [276, 62] on link "Planning Sheets" at bounding box center [249, 61] width 74 height 15
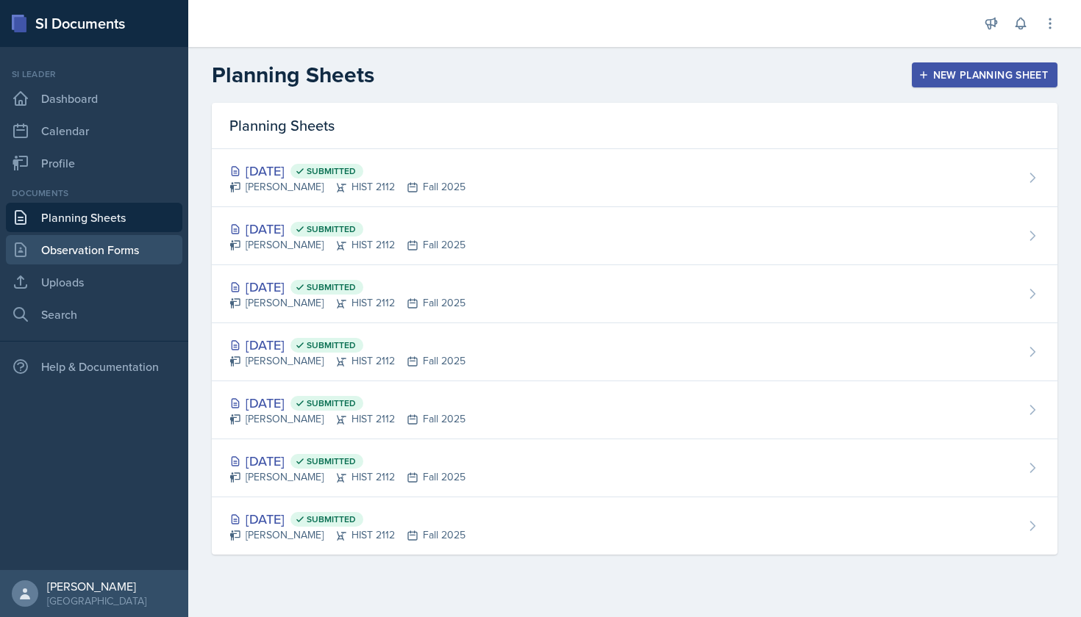
click at [101, 242] on link "Observation Forms" at bounding box center [94, 249] width 176 height 29
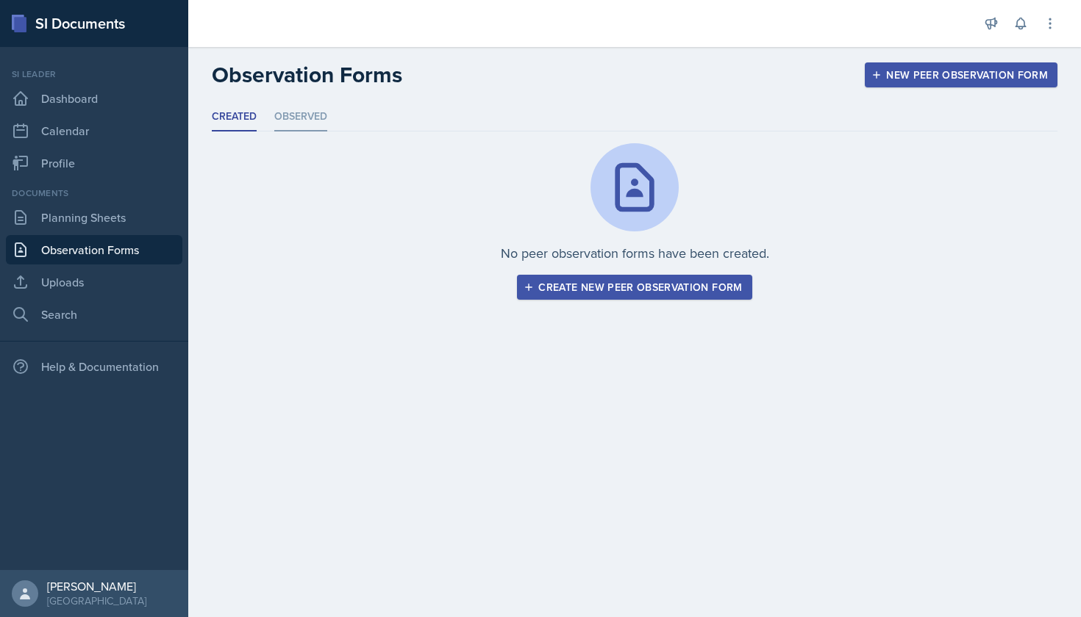
click at [299, 121] on li "Observed" at bounding box center [300, 117] width 53 height 29
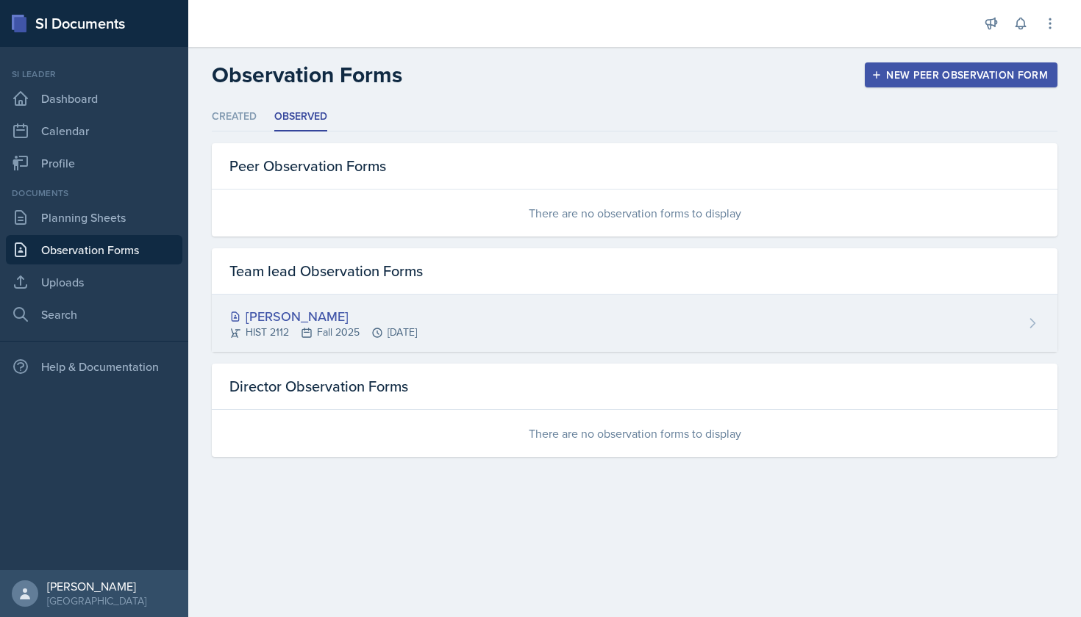
click at [312, 318] on div "[PERSON_NAME]" at bounding box center [322, 317] width 187 height 20
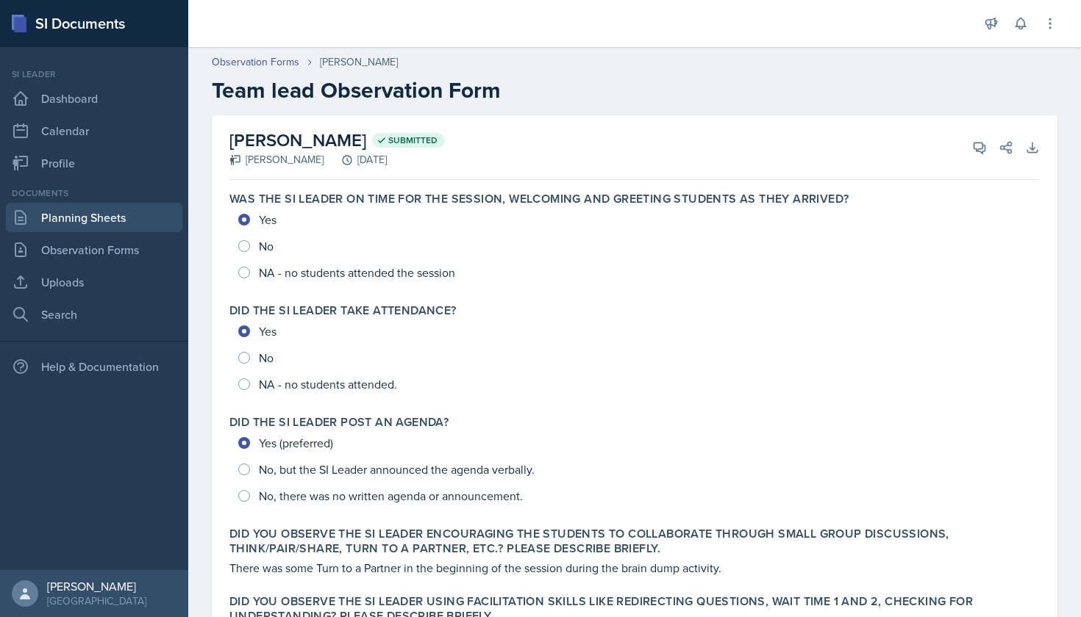
click at [68, 229] on link "Planning Sheets" at bounding box center [94, 217] width 176 height 29
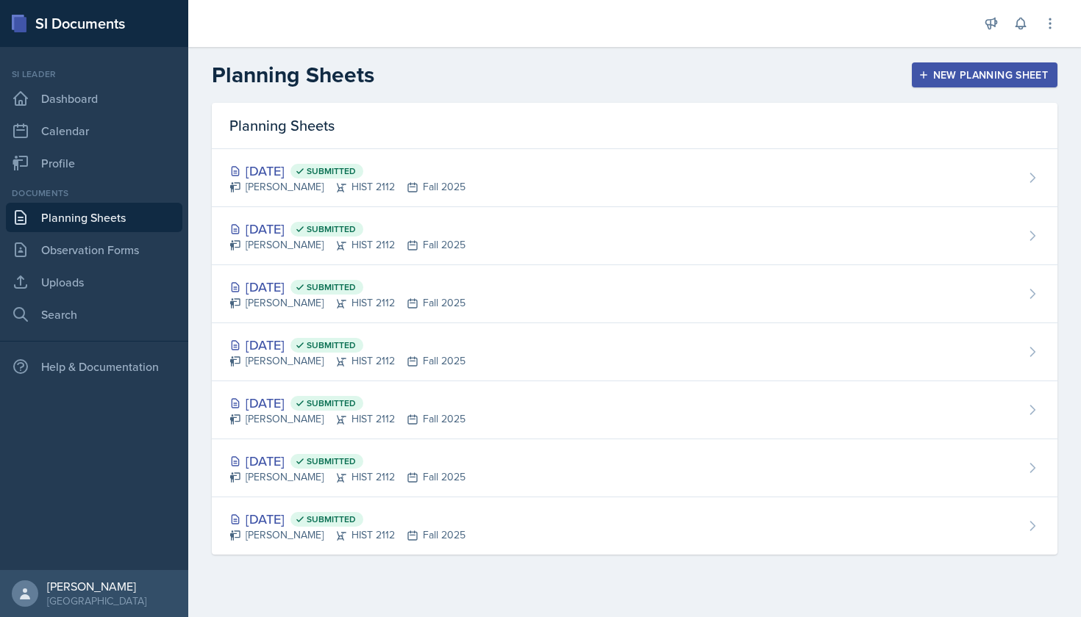
click at [1028, 89] on header "Planning Sheets New Planning Sheet" at bounding box center [634, 75] width 892 height 56
click at [1011, 79] on div "New Planning Sheet" at bounding box center [984, 75] width 126 height 12
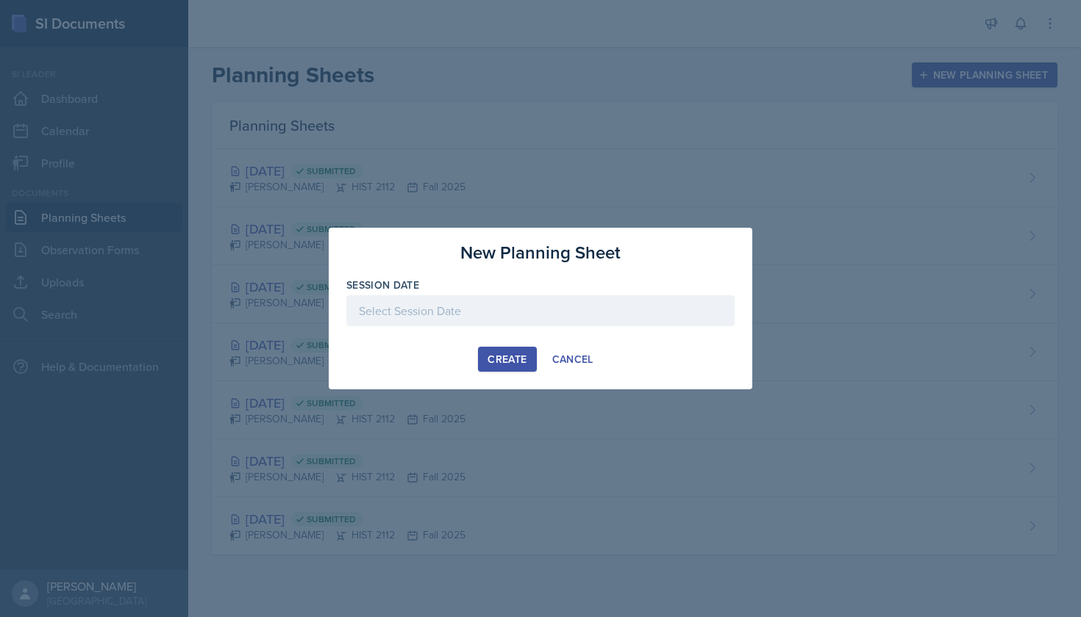
click at [596, 307] on div at bounding box center [540, 310] width 388 height 31
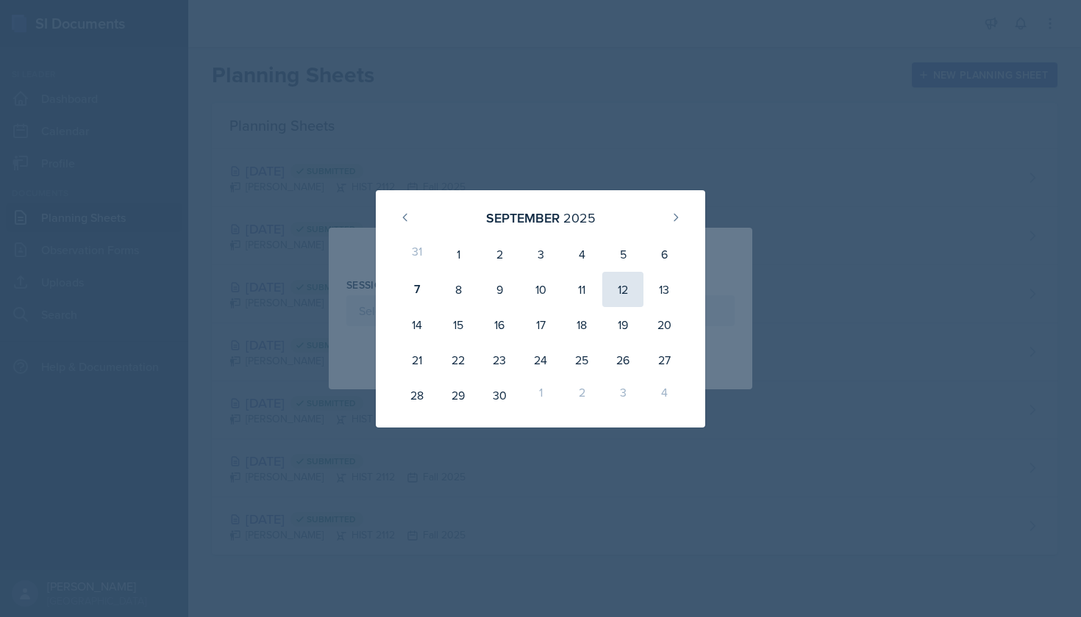
click at [620, 291] on div "12" at bounding box center [622, 289] width 41 height 35
type input "[DATE]"
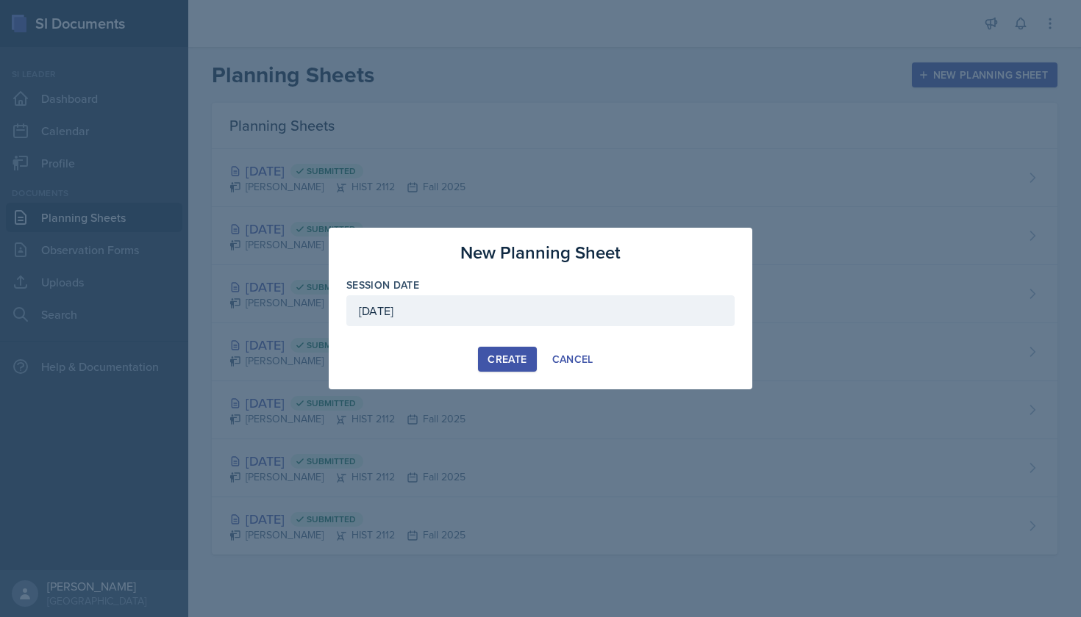
click at [517, 361] on div "Create" at bounding box center [506, 360] width 39 height 12
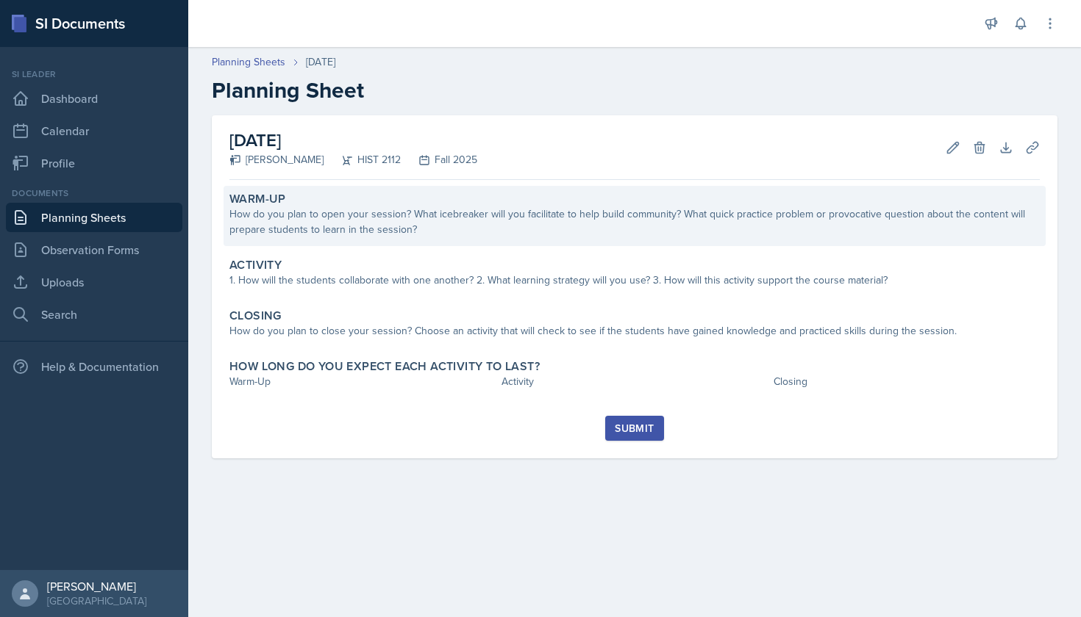
click at [517, 186] on div "Warm-Up How do you plan to open your session? What icebreaker will you facilita…" at bounding box center [634, 216] width 822 height 60
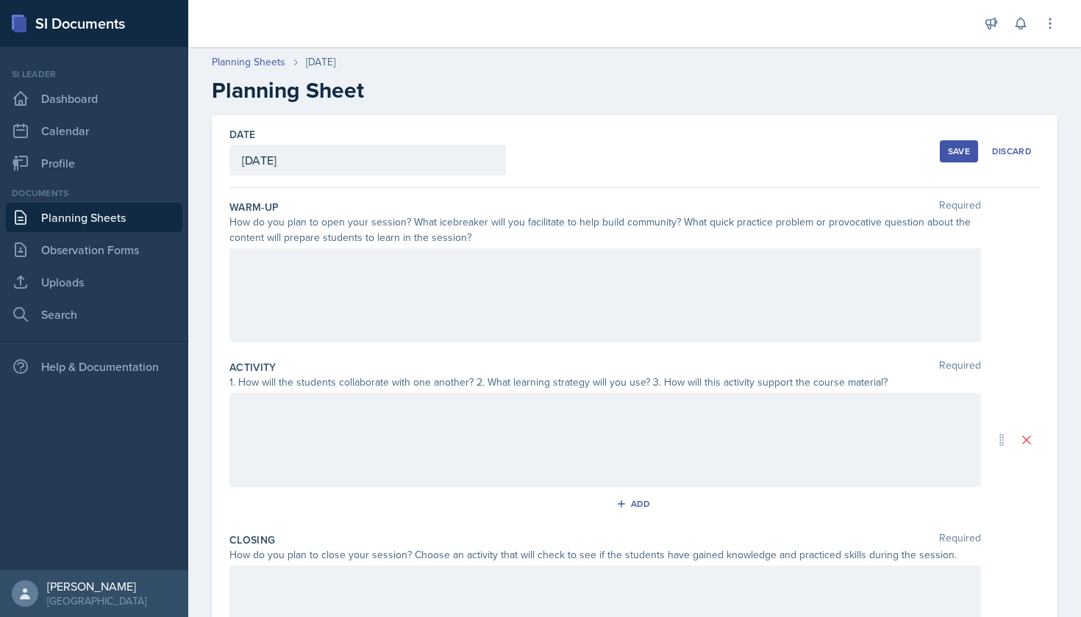
click at [499, 256] on div at bounding box center [604, 295] width 751 height 94
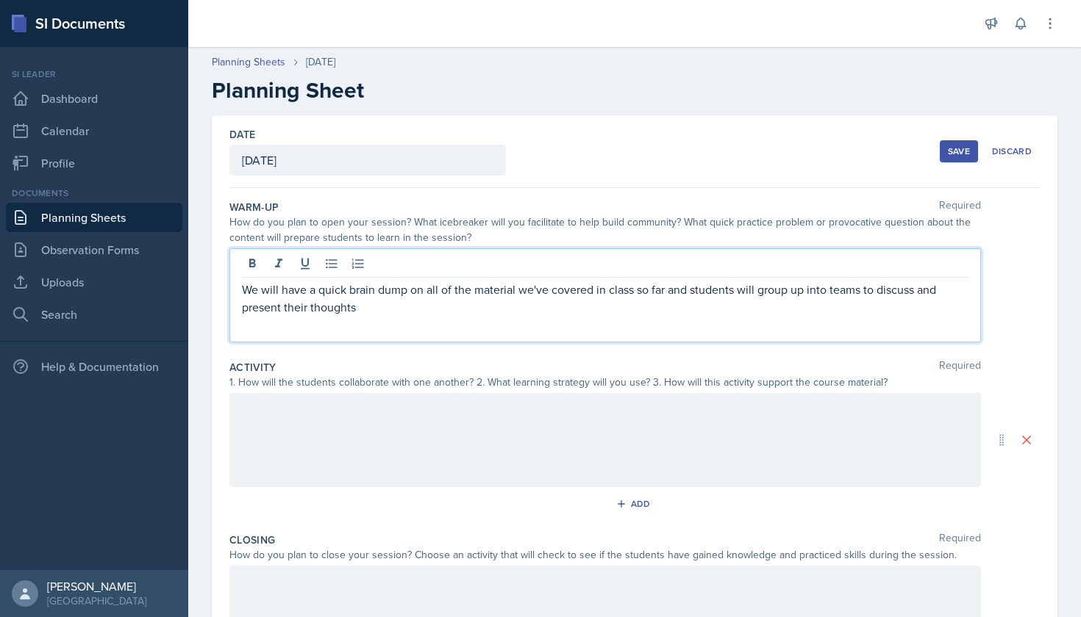
click at [440, 406] on div at bounding box center [604, 440] width 751 height 94
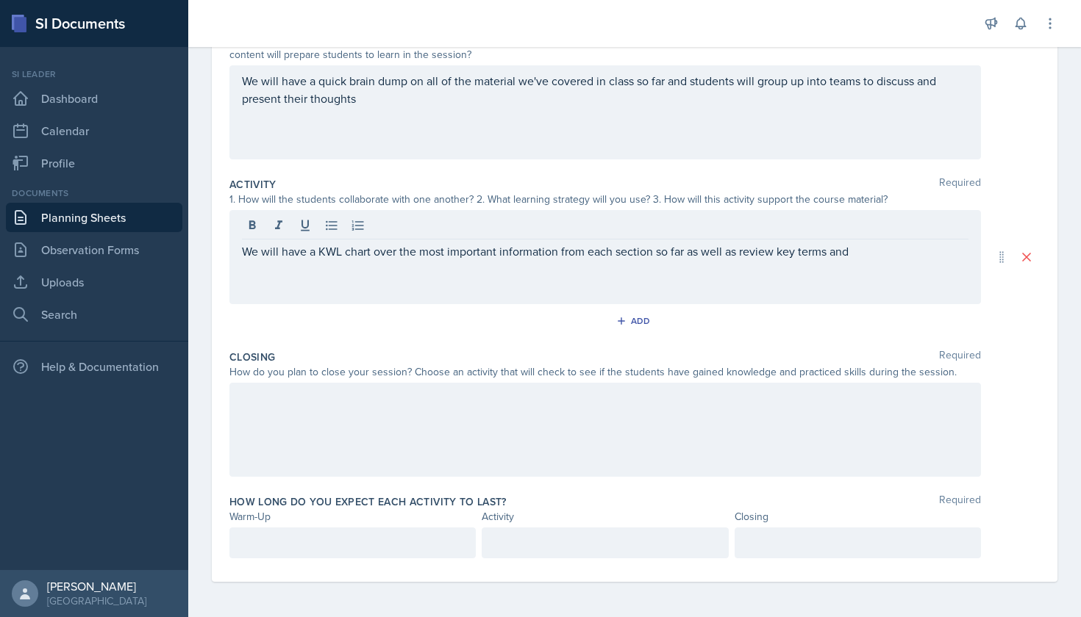
click at [415, 533] on div at bounding box center [352, 543] width 246 height 31
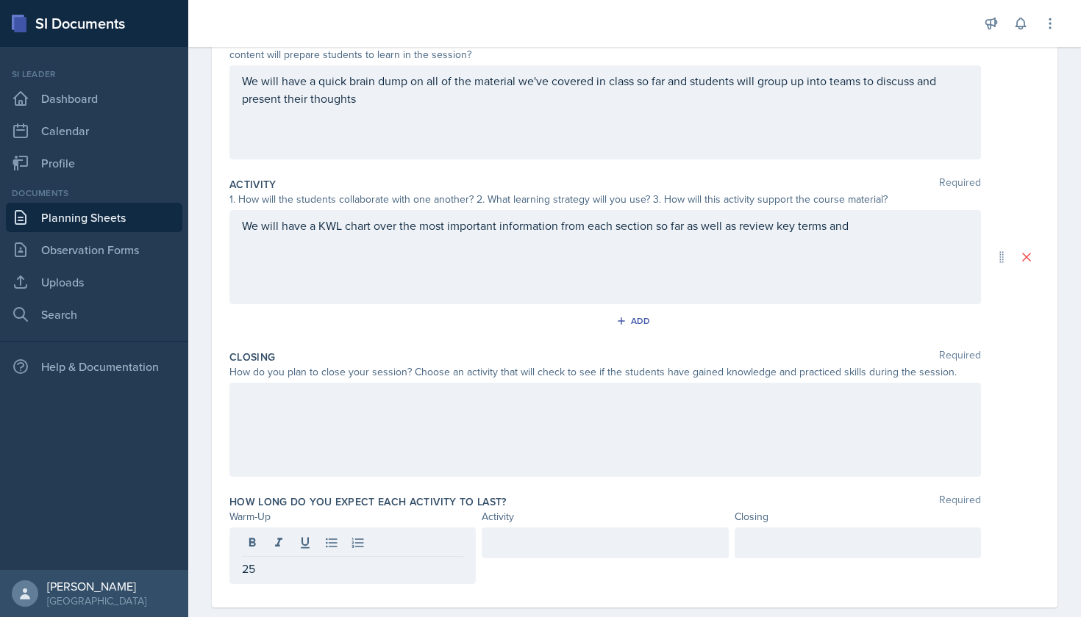
click at [528, 485] on div "Closing Required How do you plan to close your session? Choose an activity that…" at bounding box center [634, 416] width 810 height 145
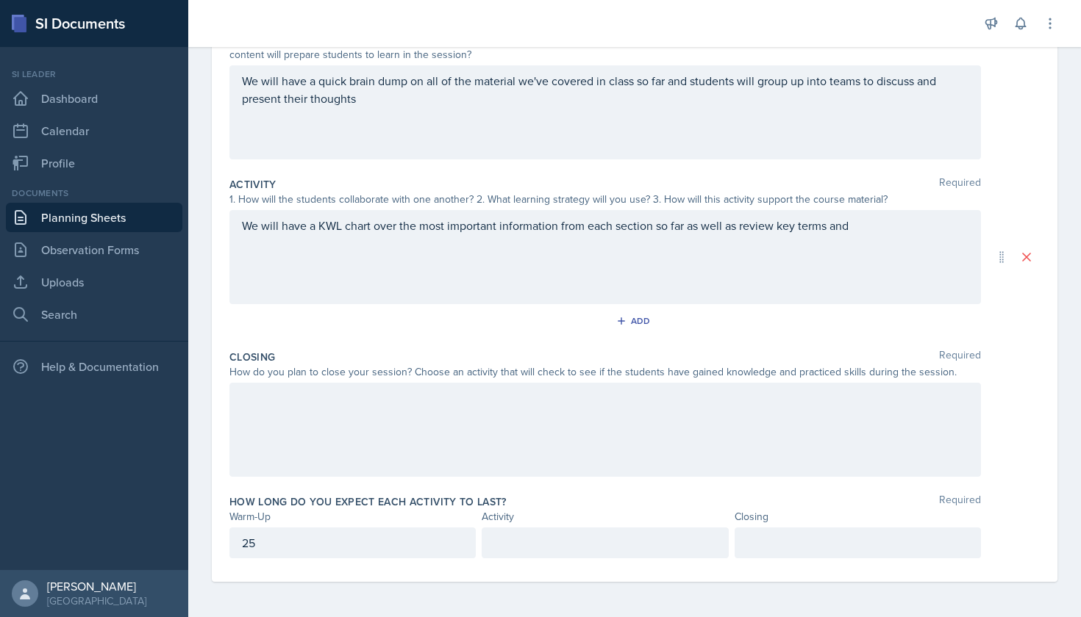
click at [545, 539] on div at bounding box center [604, 543] width 246 height 31
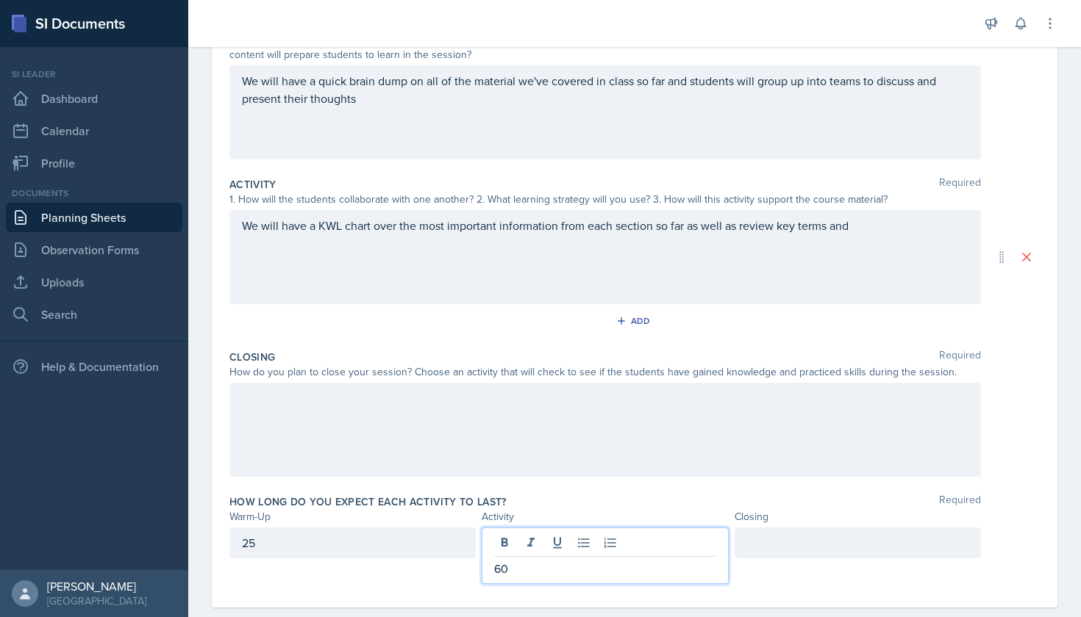
click at [423, 545] on div "25" at bounding box center [352, 543] width 246 height 31
click at [554, 540] on div "60" at bounding box center [604, 556] width 246 height 57
click at [609, 498] on div "How long do you expect each activity to last? Required" at bounding box center [634, 502] width 810 height 15
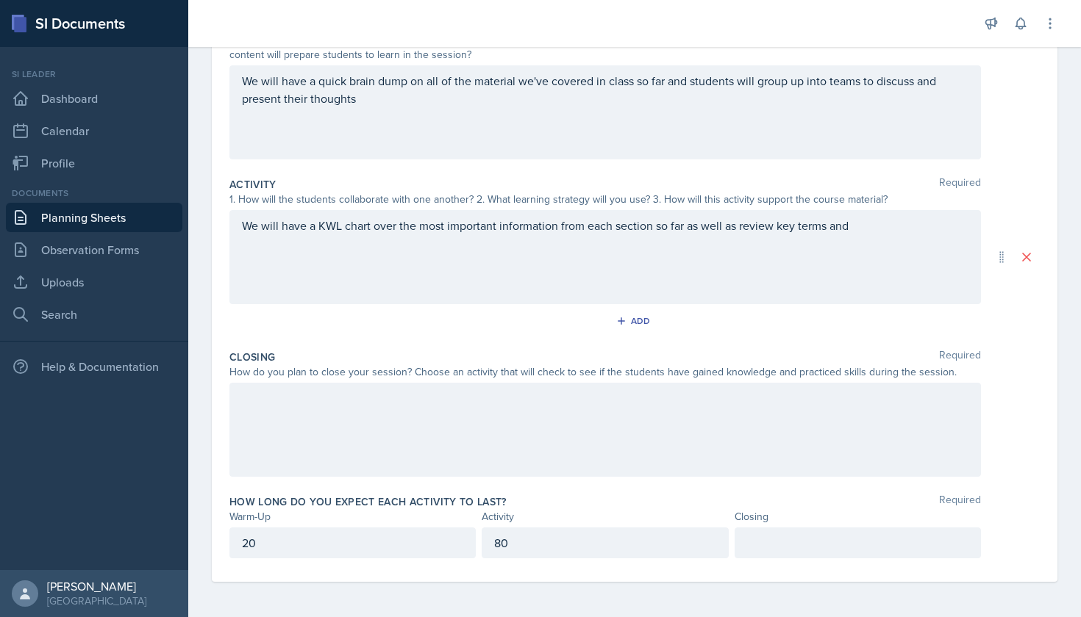
click at [770, 547] on div at bounding box center [857, 543] width 246 height 31
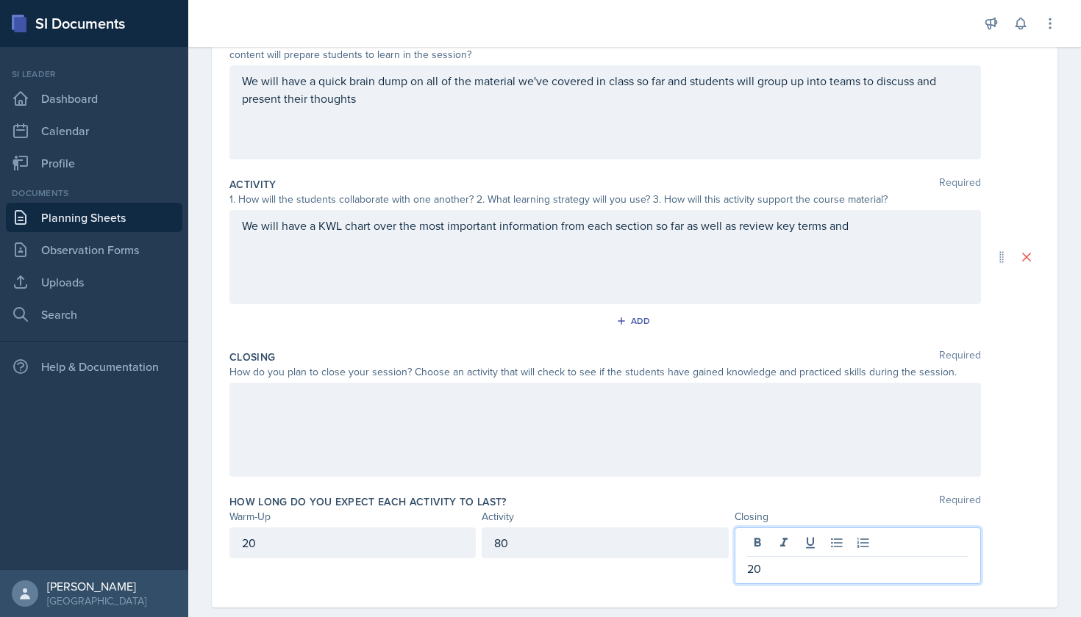
click at [785, 490] on div "How long do you expect each activity to last? Required Warm-Up Activity Closing…" at bounding box center [634, 542] width 810 height 107
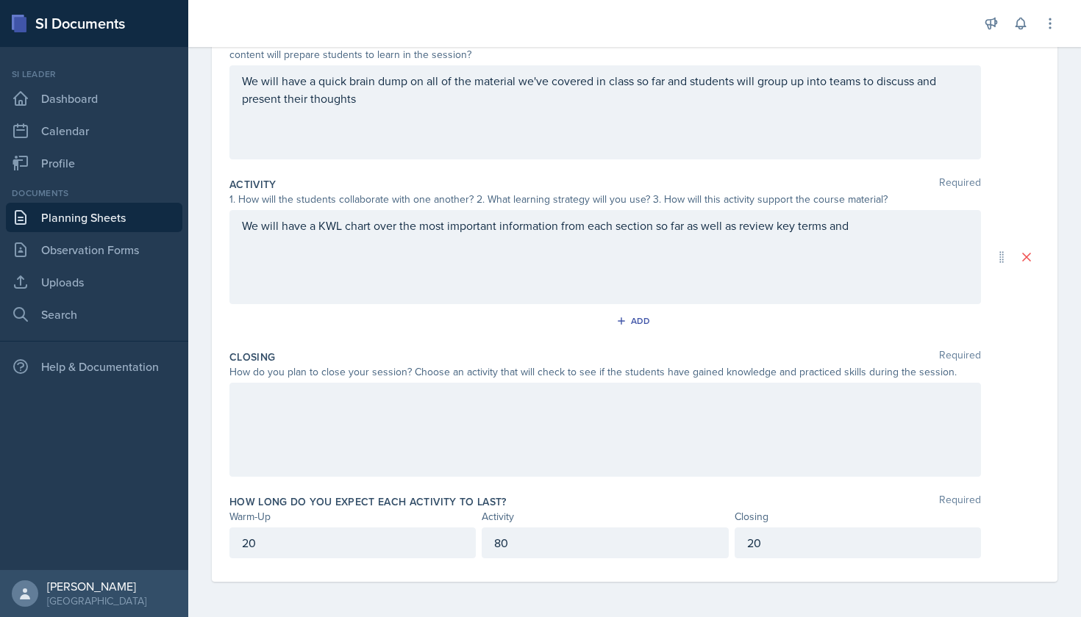
click at [866, 226] on div "We will have a KWL chart over the most important information from each section …" at bounding box center [604, 257] width 751 height 94
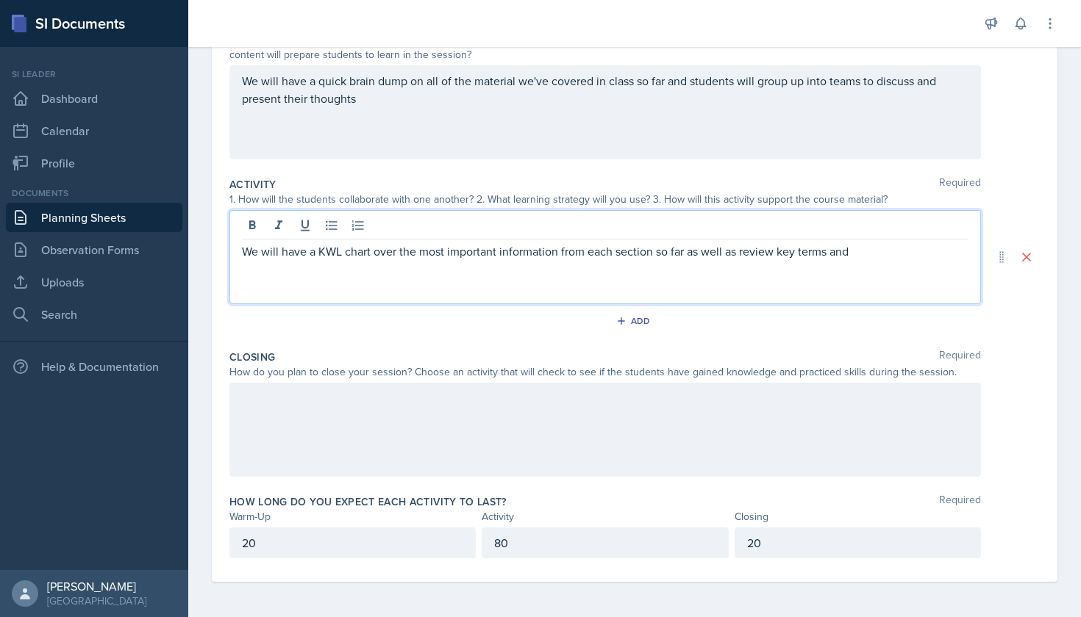
click at [876, 250] on p "We will have a KWL chart over the most important information from each section …" at bounding box center [605, 252] width 726 height 18
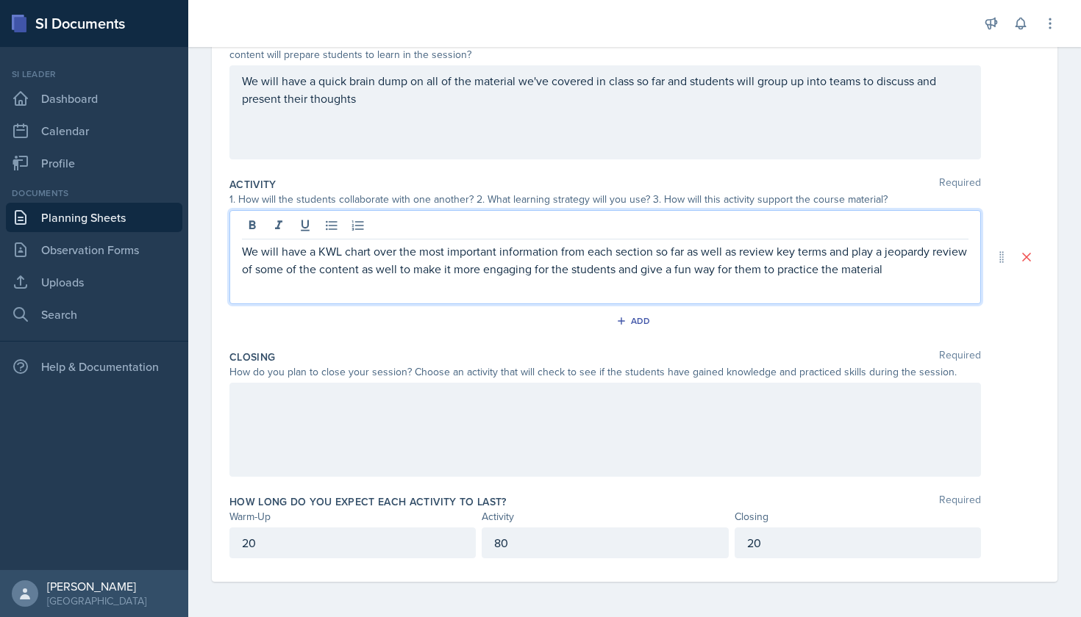
click at [452, 400] on div at bounding box center [604, 430] width 751 height 94
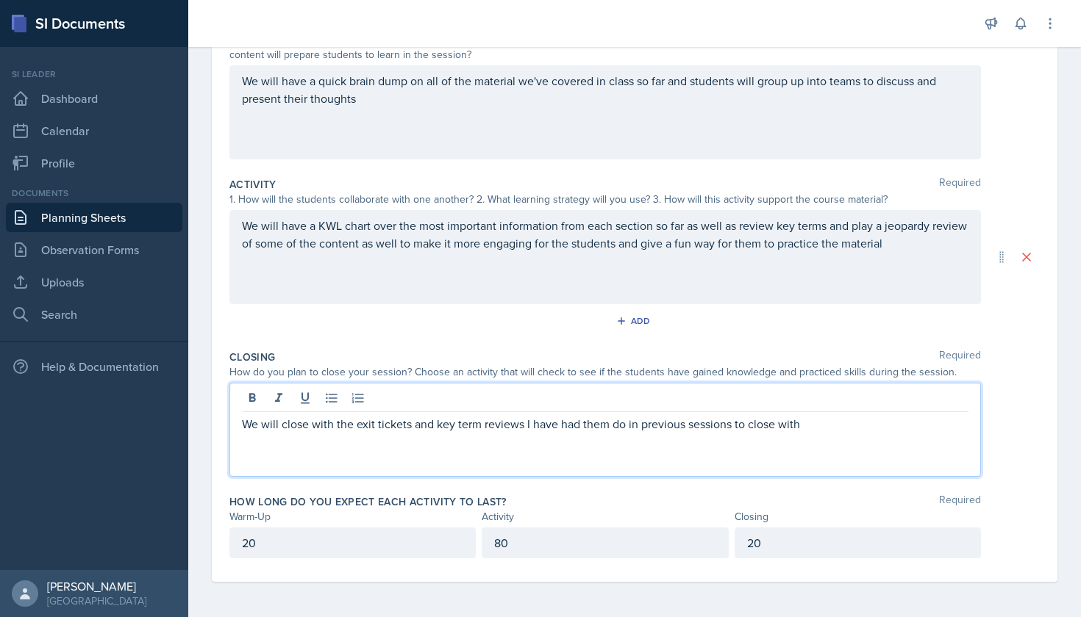
click at [651, 537] on div "80" at bounding box center [604, 543] width 246 height 31
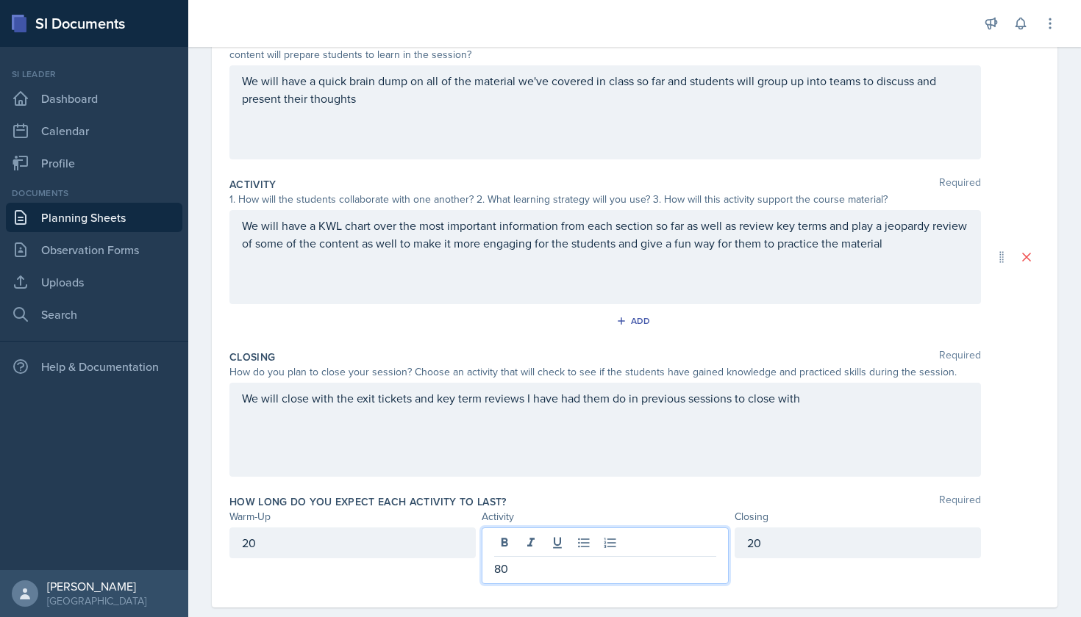
click at [630, 563] on p "80" at bounding box center [604, 569] width 221 height 18
click at [368, 542] on div "20" at bounding box center [352, 543] width 246 height 31
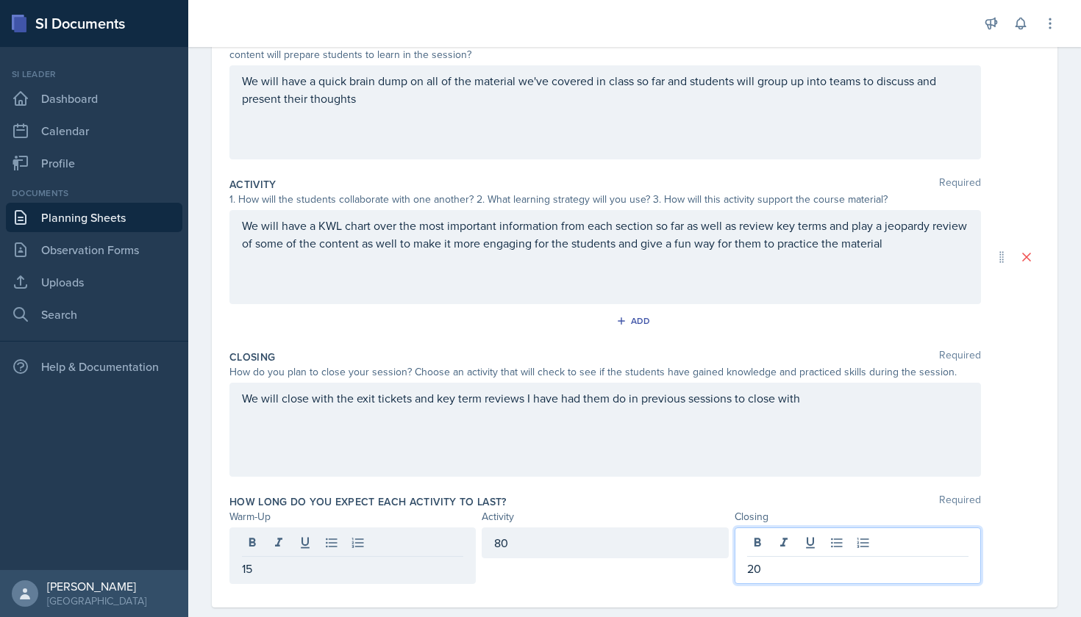
click at [795, 540] on div "20" at bounding box center [857, 556] width 246 height 57
click at [975, 514] on div "Closing" at bounding box center [857, 516] width 246 height 15
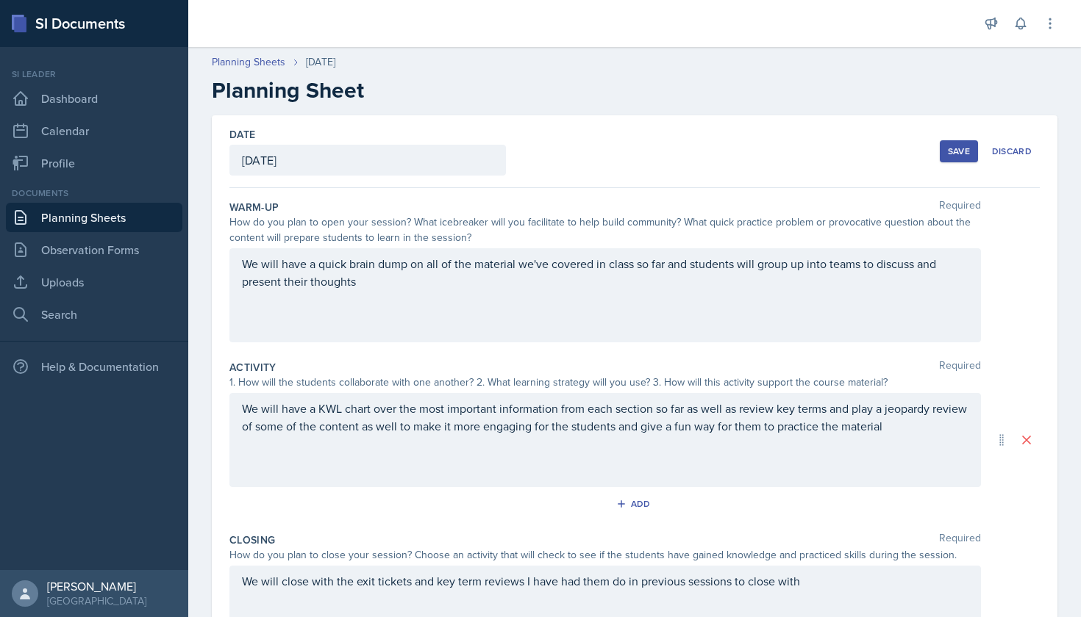
click at [950, 149] on div "Save" at bounding box center [958, 152] width 22 height 12
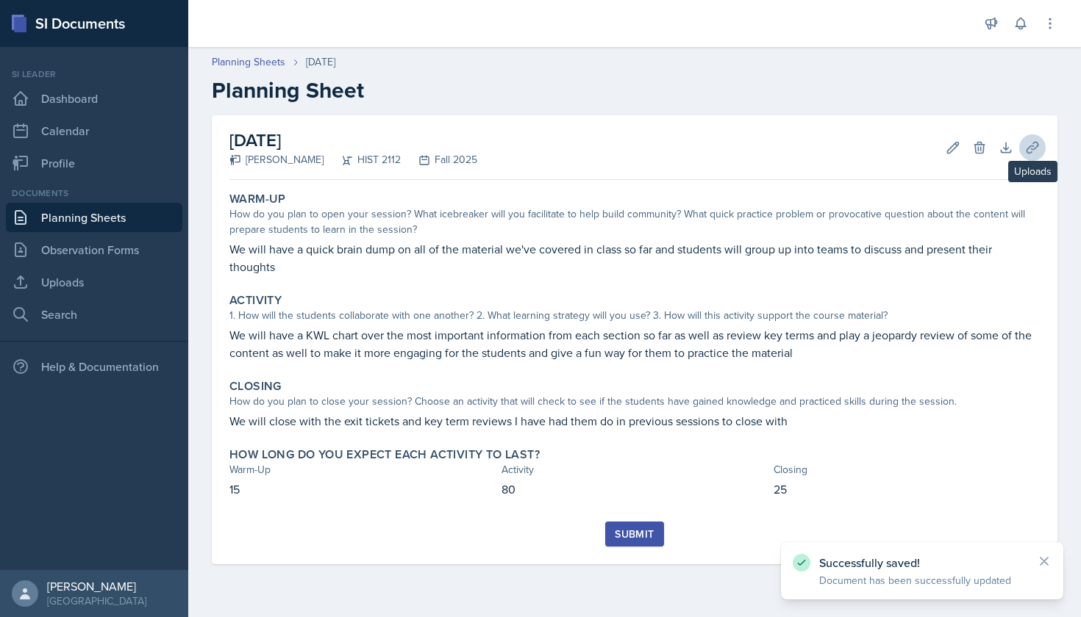
click at [1032, 140] on button "Uploads" at bounding box center [1032, 148] width 26 height 26
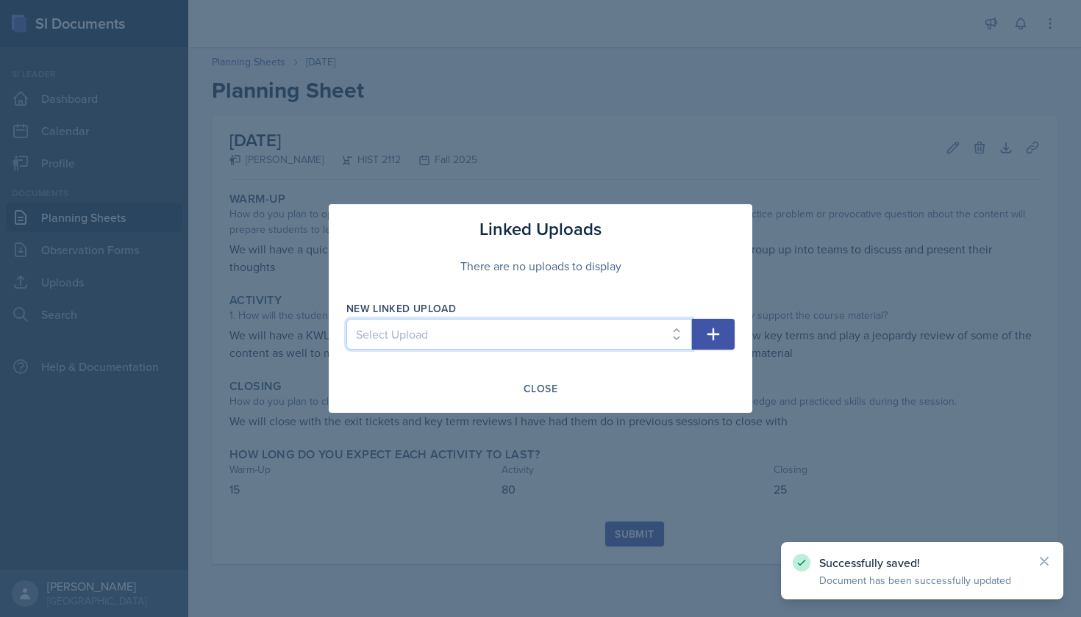
select select "e868de0a-7d6c-4feb-b0f6-ef899cdf4bd9"
click at [712, 327] on icon "button" at bounding box center [713, 335] width 18 height 18
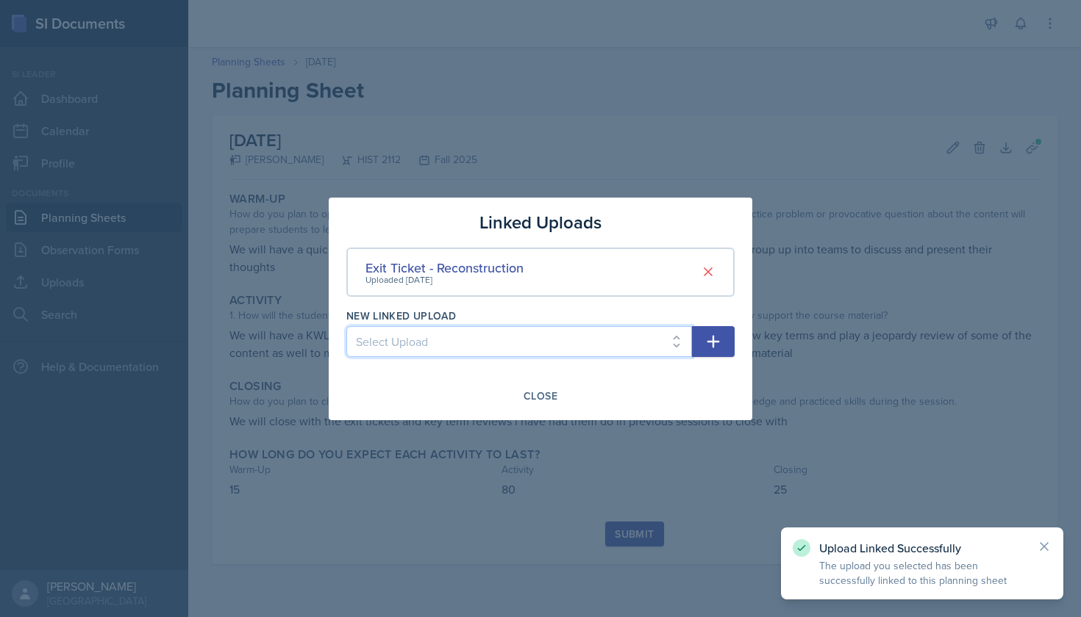
select select "1ae46e42-c708-49f2-b4d6-c8deb2202e27"
click at [711, 340] on icon "button" at bounding box center [713, 342] width 18 height 18
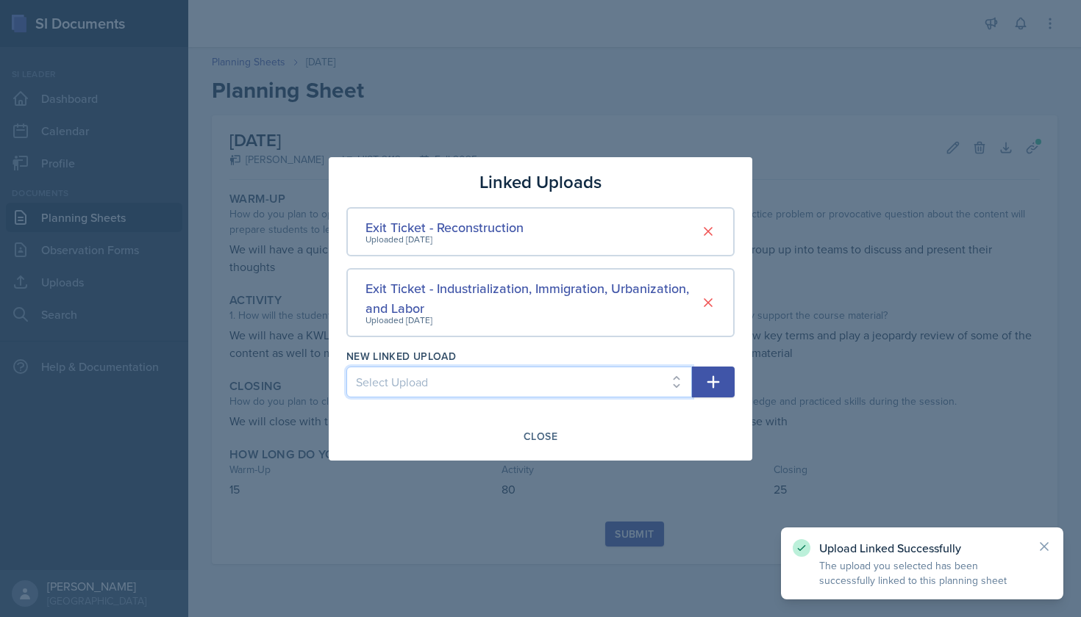
select select "dbb73051-c746-49b7-a144-23b896733c8c"
click at [717, 385] on icon "button" at bounding box center [713, 382] width 18 height 18
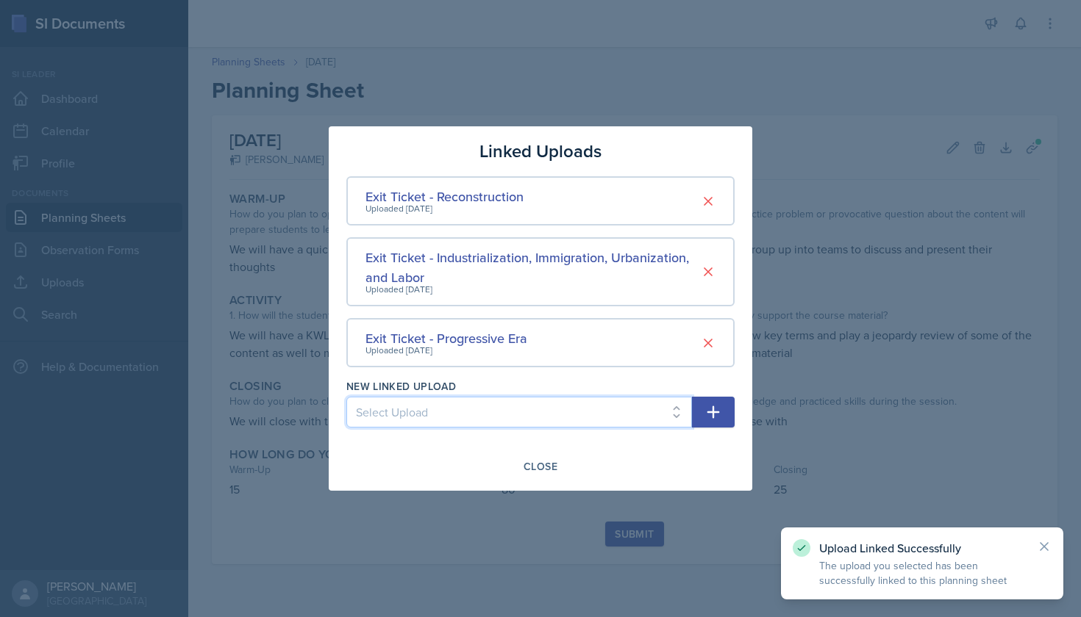
select select "e869e8ab-cad6-4500-a9eb-0f2b684c197e"
click at [703, 409] on button "button" at bounding box center [713, 412] width 43 height 31
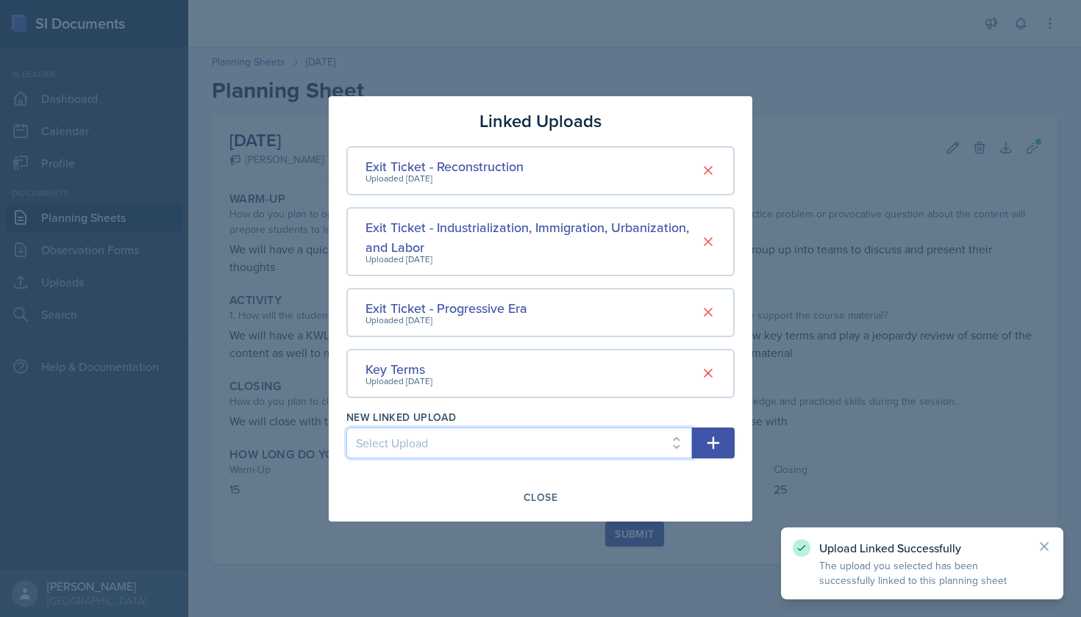
select select "9c4bb8d2-b528-4736-a5ca-12c727bb063f"
click at [706, 438] on icon "button" at bounding box center [713, 443] width 18 height 18
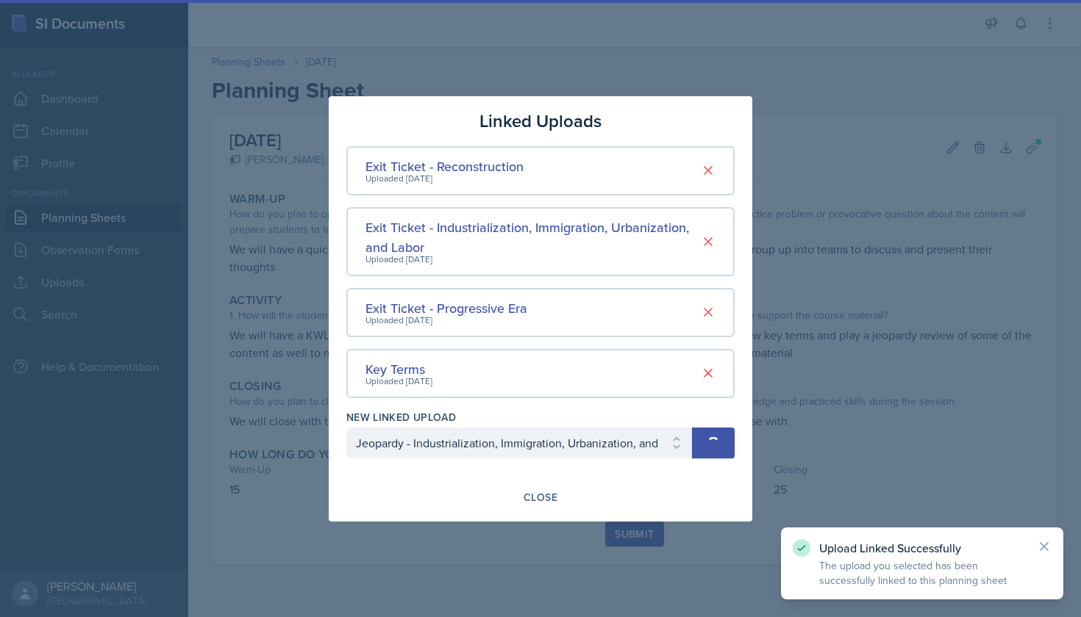
select select
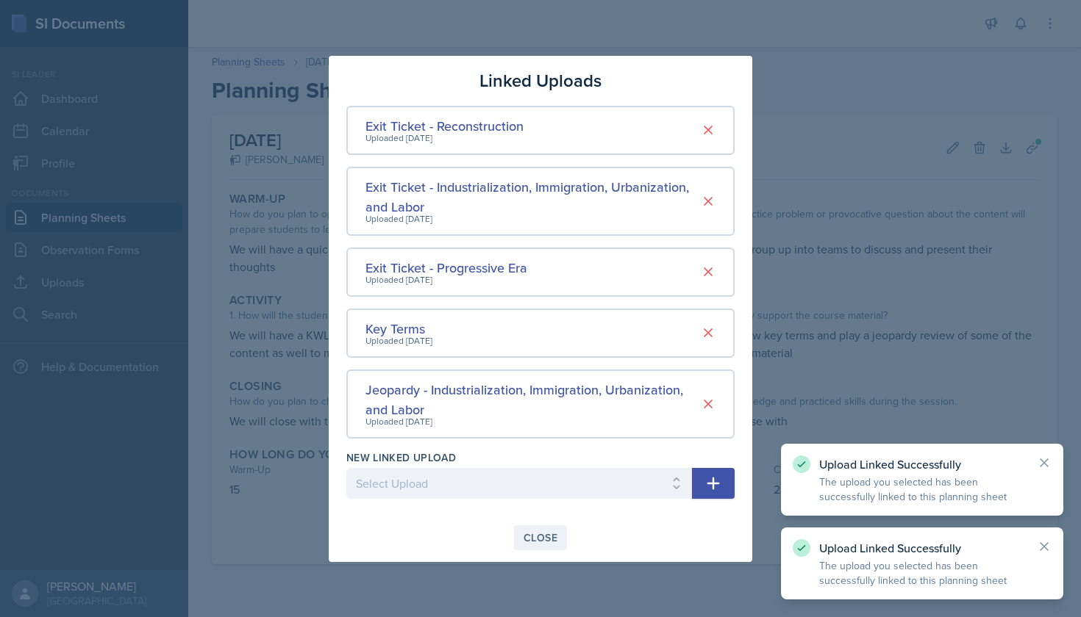
click at [541, 532] on div "Close" at bounding box center [540, 538] width 34 height 12
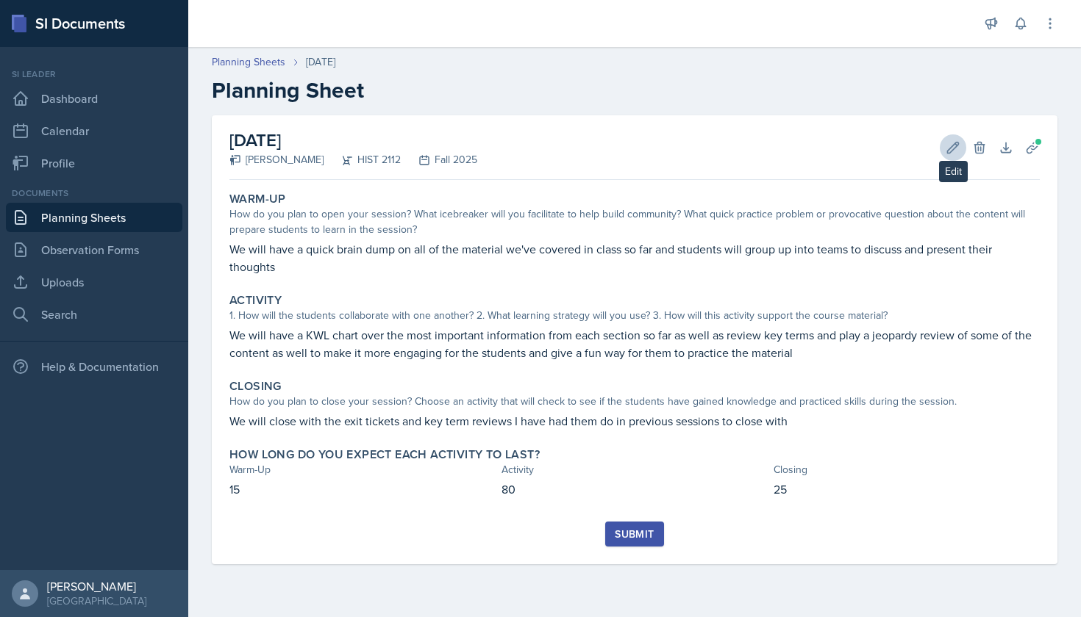
click at [945, 152] on button "Edit" at bounding box center [952, 148] width 26 height 26
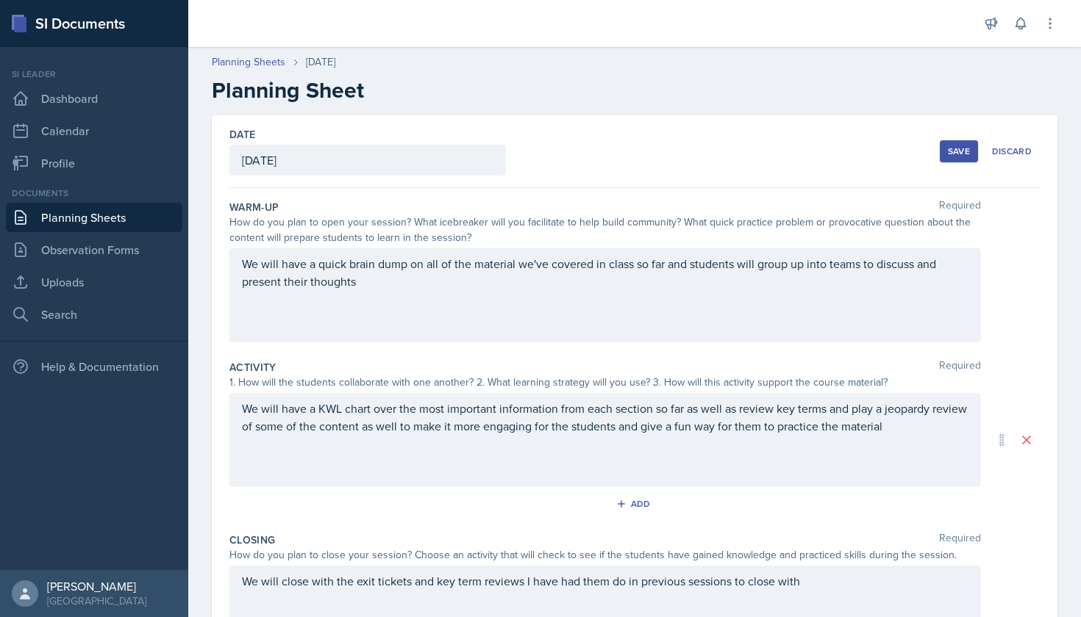
click at [945, 152] on button "Save" at bounding box center [958, 151] width 38 height 22
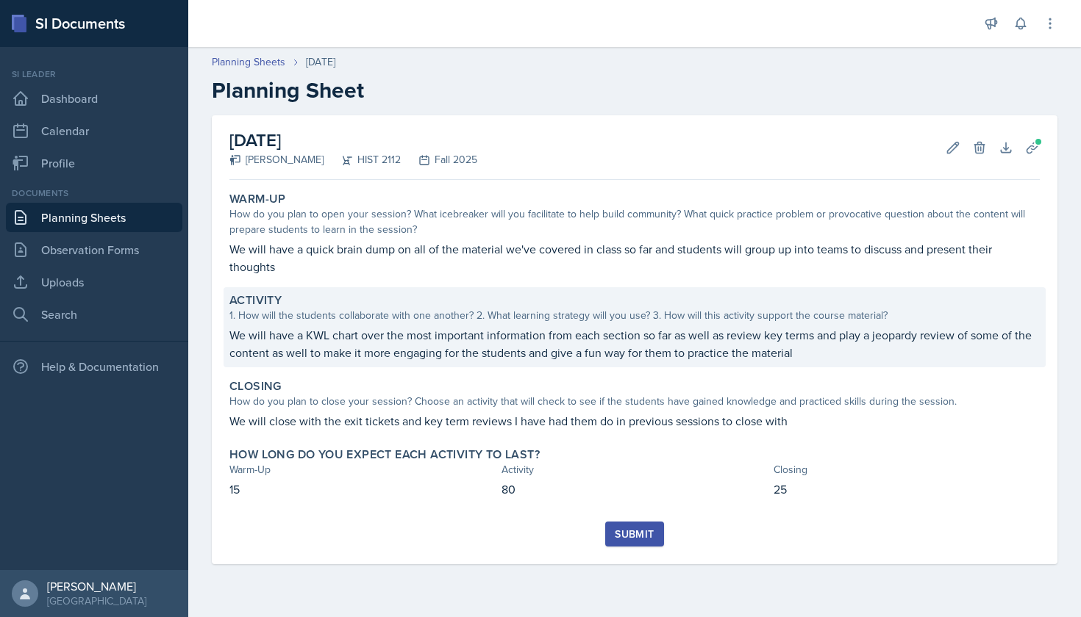
click at [824, 327] on p "We will have a KWL chart over the most important information from each section …" at bounding box center [634, 343] width 810 height 35
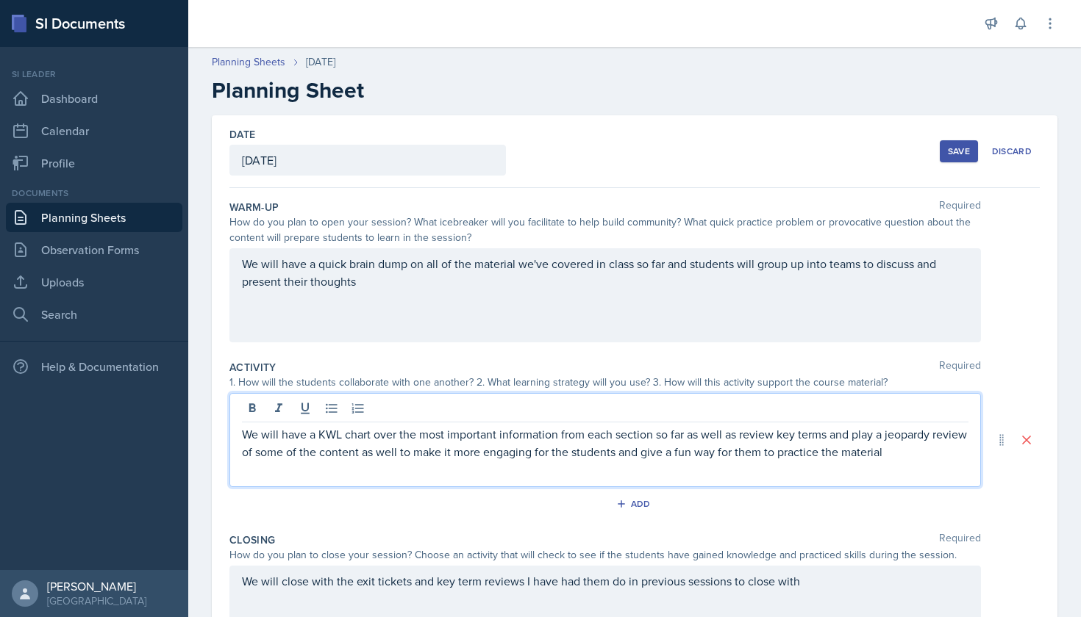
click at [825, 409] on div "We will have a KWL chart over the most important information from each section …" at bounding box center [604, 440] width 751 height 94
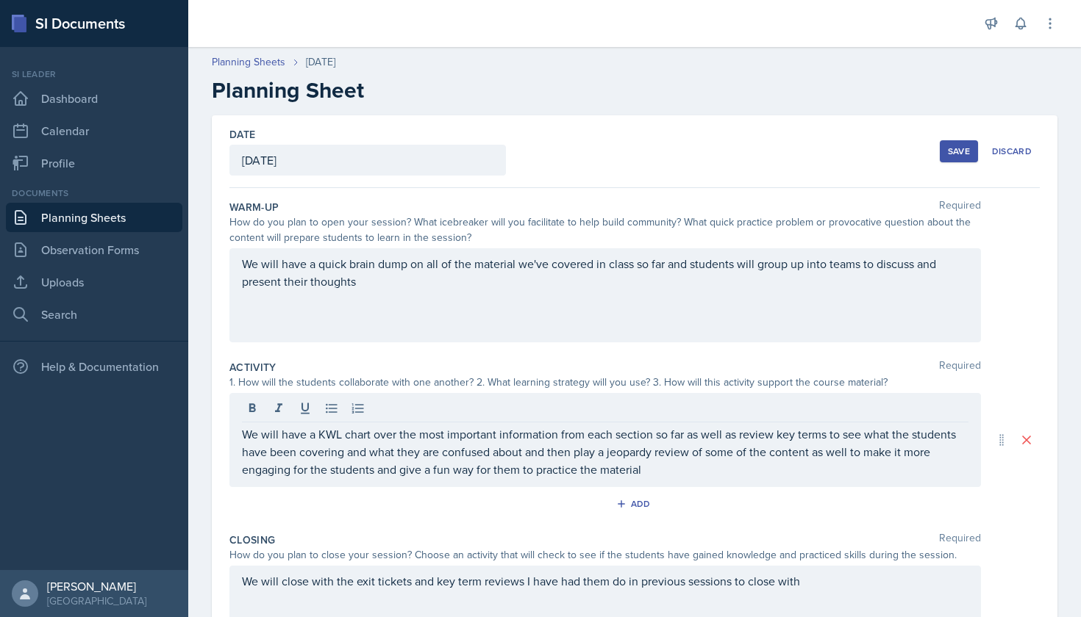
click at [956, 154] on div "Save" at bounding box center [958, 152] width 22 height 12
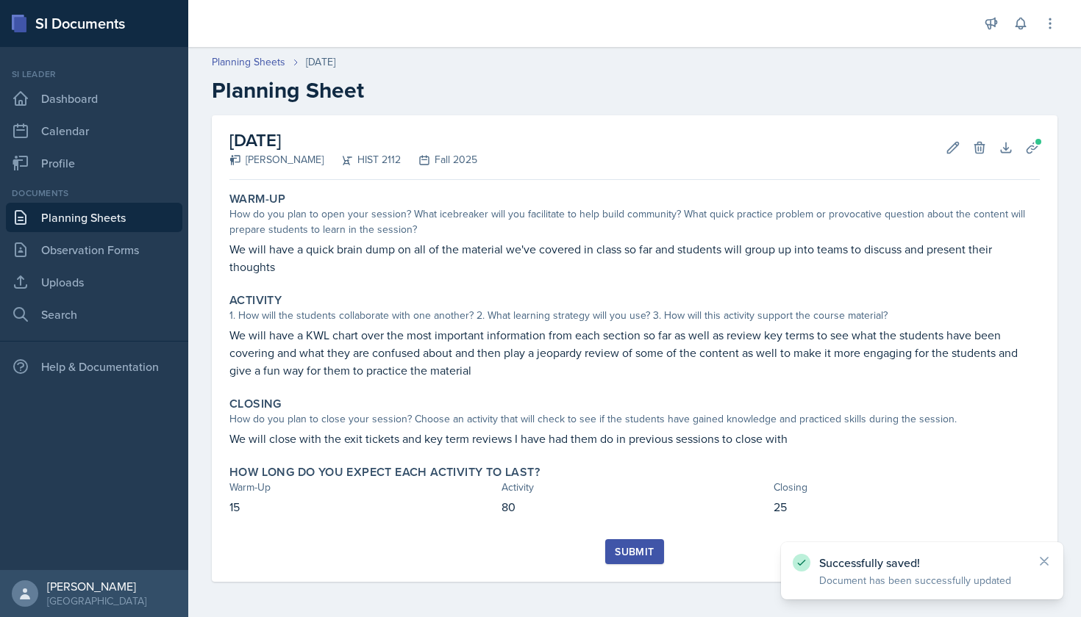
click at [631, 548] on div "Submit" at bounding box center [634, 552] width 39 height 12
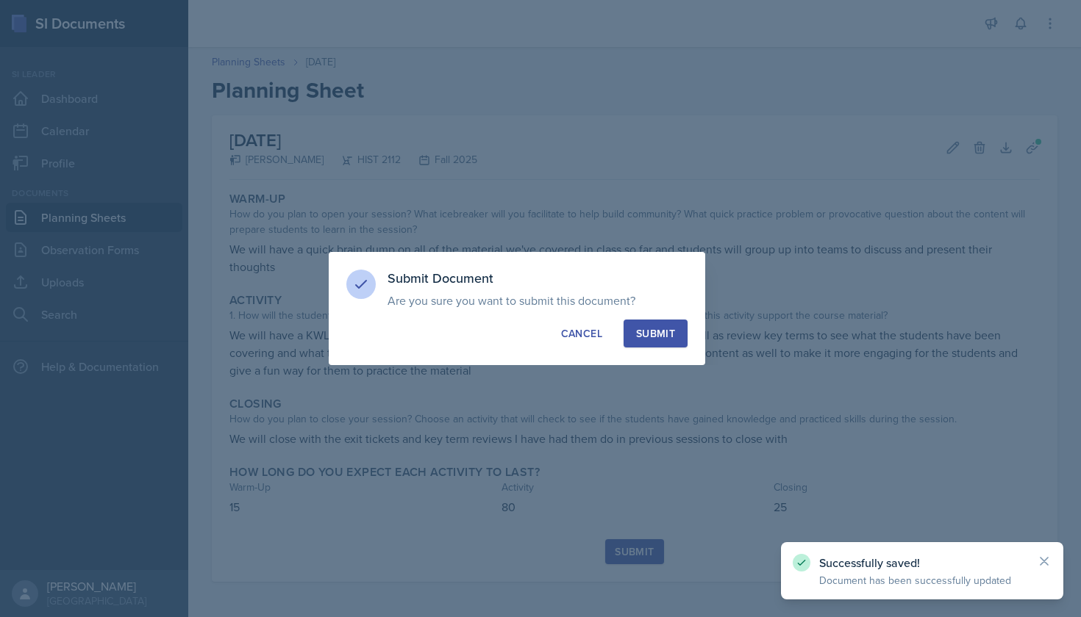
click at [649, 340] on div "Submit" at bounding box center [655, 333] width 39 height 15
